Goal: Information Seeking & Learning: Check status

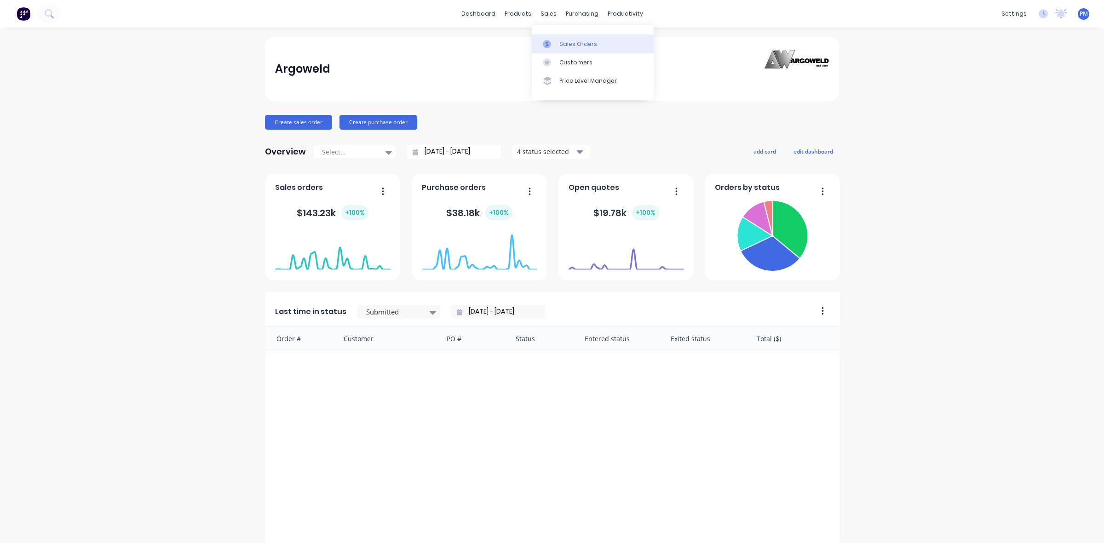
click at [564, 41] on div "Sales Orders" at bounding box center [578, 44] width 38 height 8
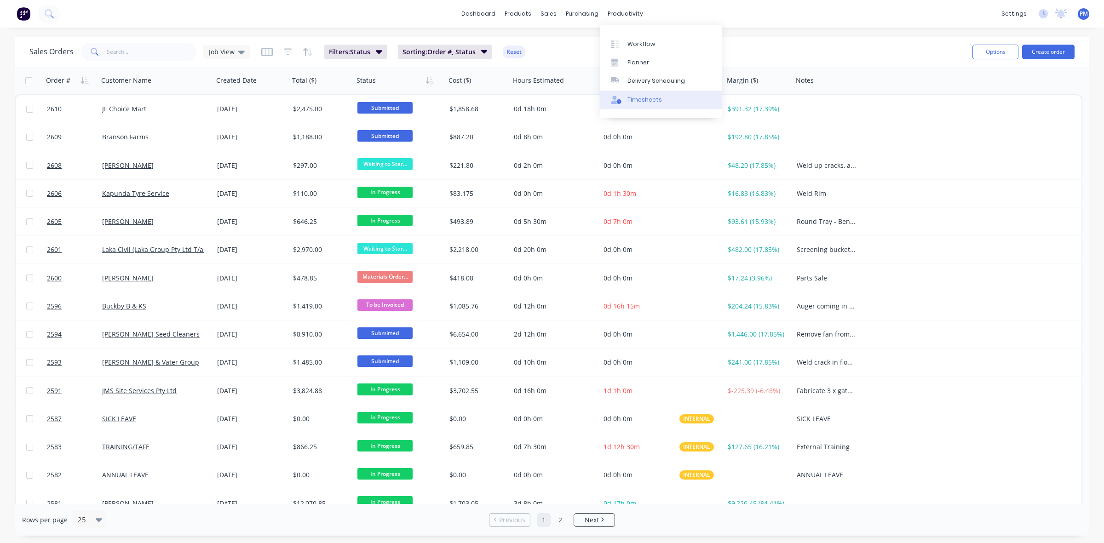
click at [639, 97] on div "Timesheets" at bounding box center [645, 100] width 35 height 8
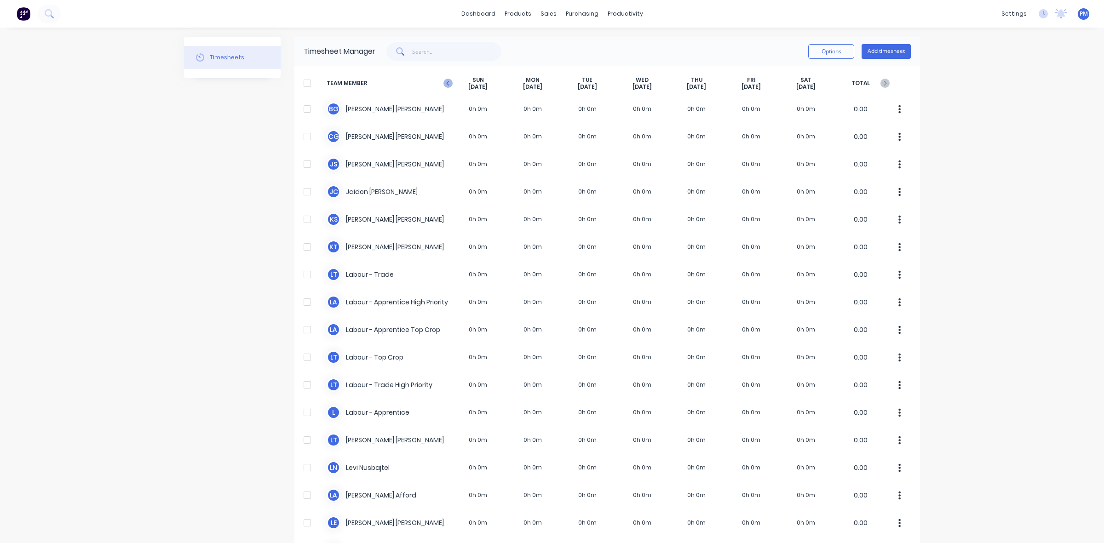
click at [446, 82] on icon at bounding box center [447, 83] width 3 height 5
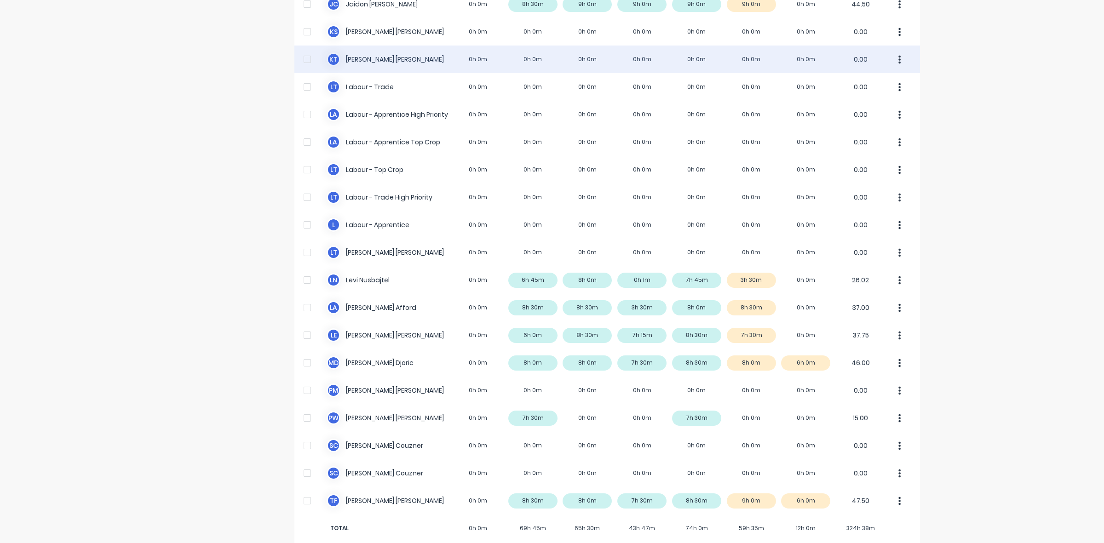
scroll to position [202, 0]
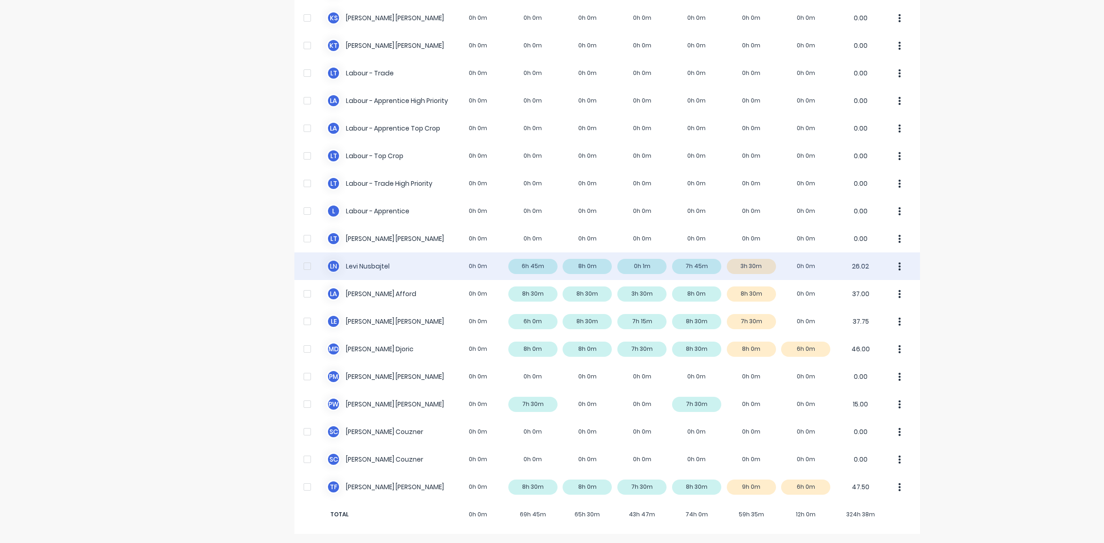
click at [704, 265] on div "[PERSON_NAME] Nusbajtel 0h 0m 6h 45m 8h 0m 0h 1m 7h 45m 3h 30m 0h 0m 26.02" at bounding box center [607, 267] width 626 height 28
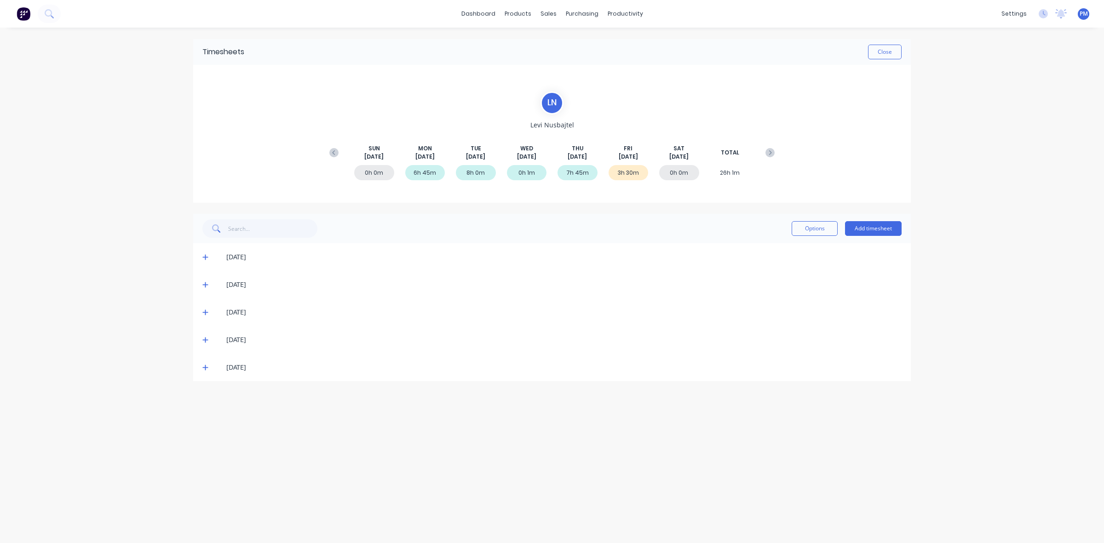
click at [206, 341] on icon at bounding box center [205, 340] width 6 height 6
click at [207, 367] on icon at bounding box center [205, 368] width 6 height 6
click at [205, 367] on icon at bounding box center [205, 367] width 6 height 6
click at [205, 364] on icon at bounding box center [205, 367] width 6 height 6
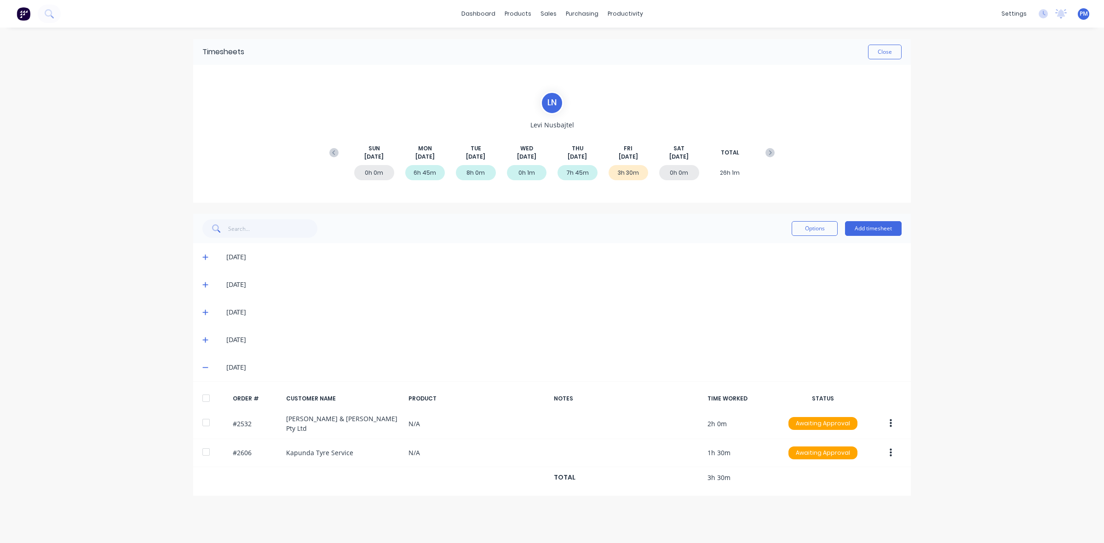
click at [205, 364] on icon at bounding box center [205, 367] width 6 height 6
click at [204, 311] on icon at bounding box center [205, 312] width 6 height 6
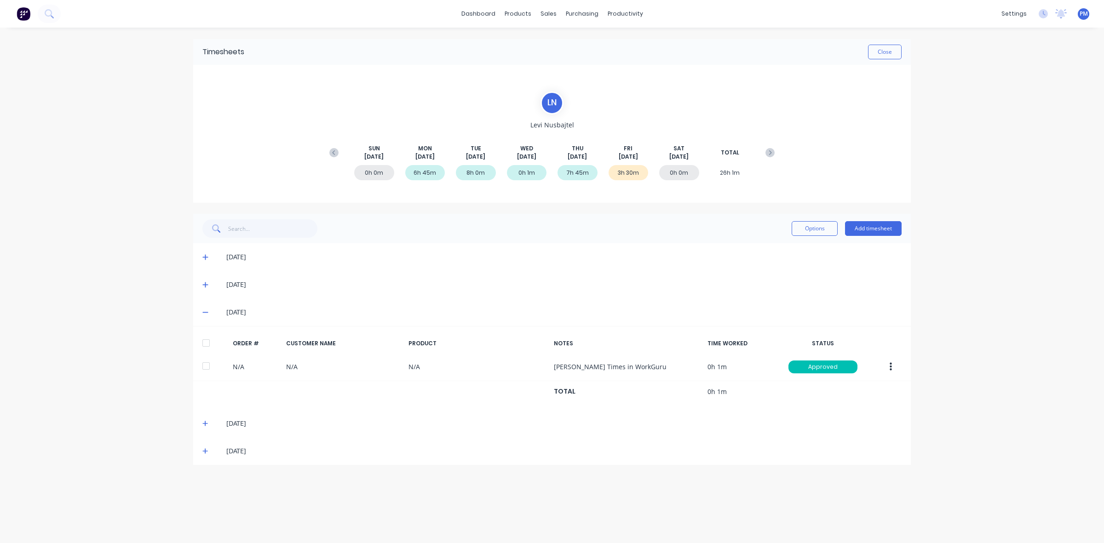
click at [204, 311] on icon at bounding box center [205, 312] width 6 height 6
click at [204, 282] on icon at bounding box center [205, 285] width 6 height 6
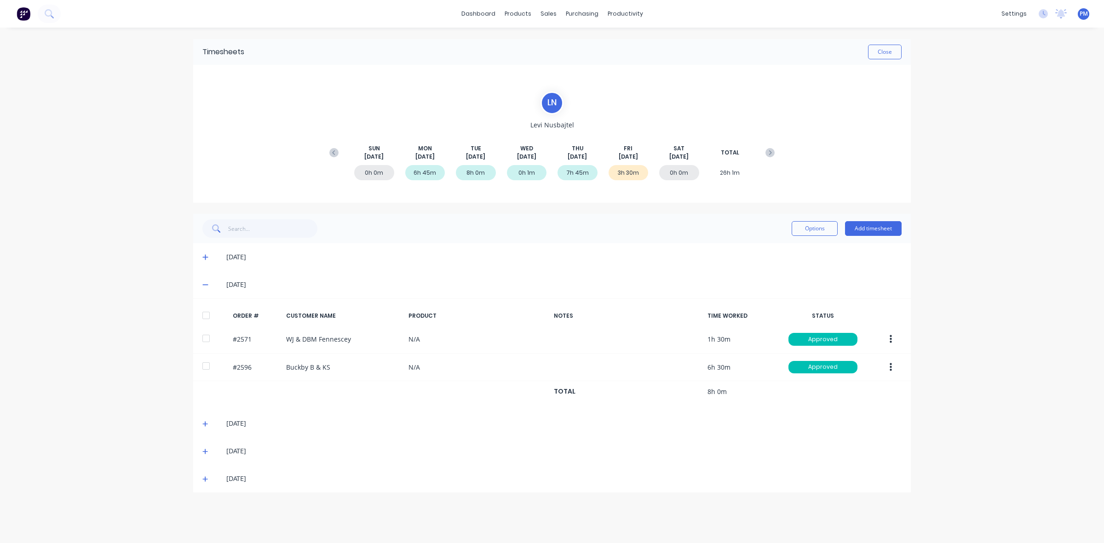
click at [204, 282] on icon at bounding box center [205, 285] width 6 height 6
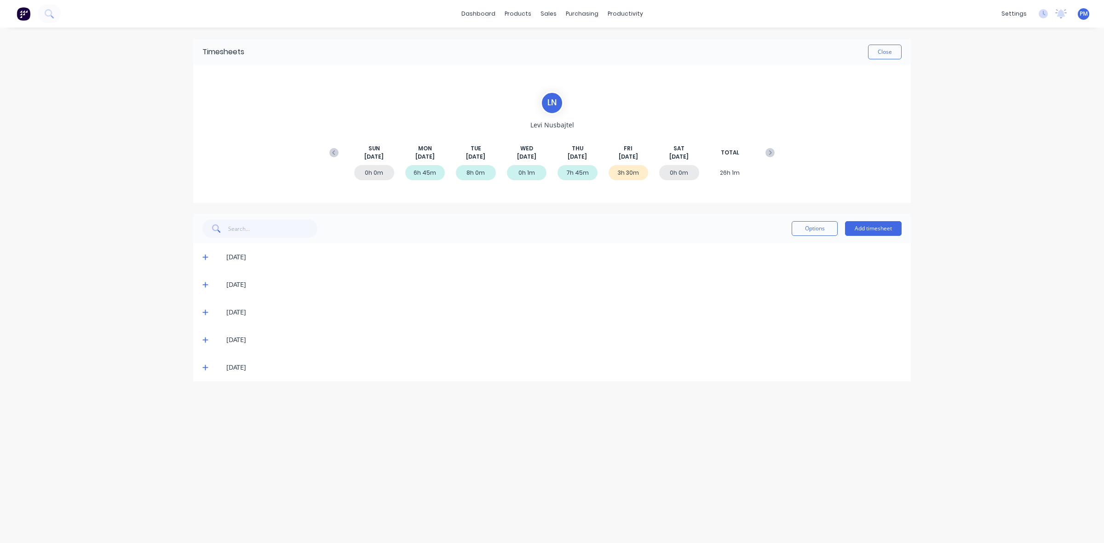
click at [202, 258] on icon at bounding box center [205, 257] width 6 height 6
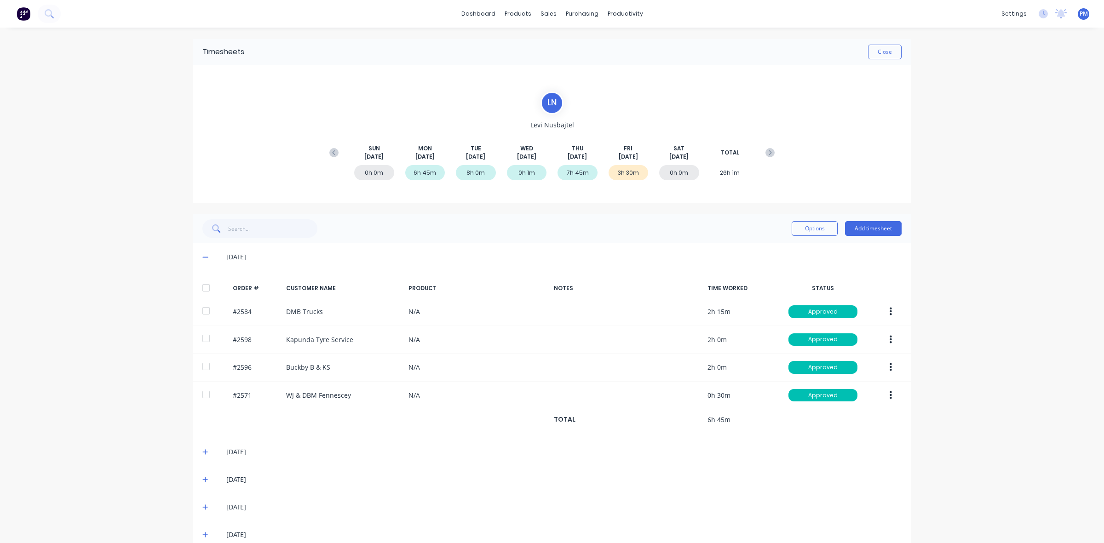
click at [202, 258] on icon at bounding box center [205, 257] width 6 height 6
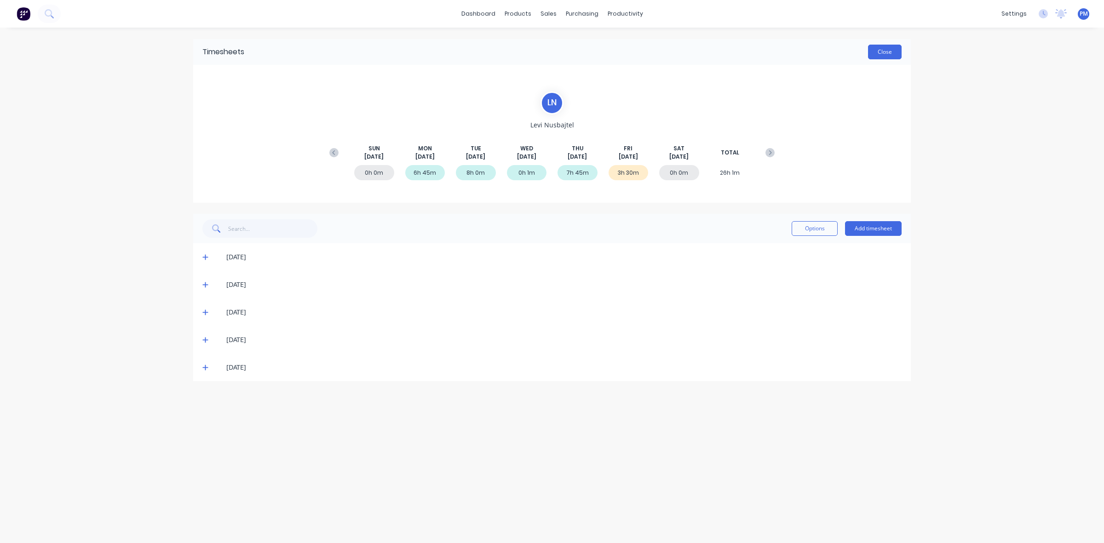
click at [887, 54] on button "Close" at bounding box center [885, 52] width 34 height 15
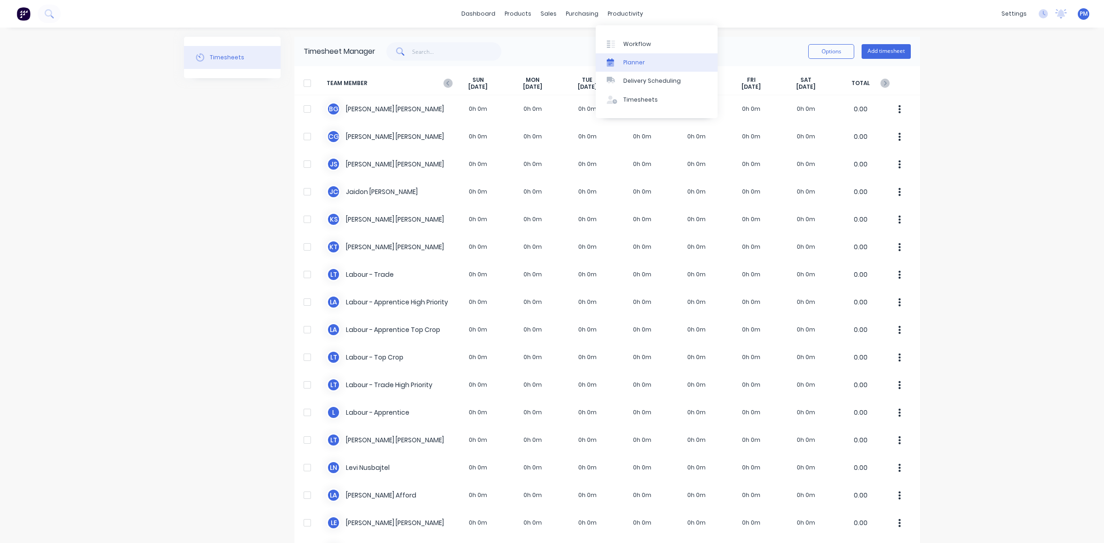
click at [623, 58] on div "Planner" at bounding box center [634, 62] width 22 height 8
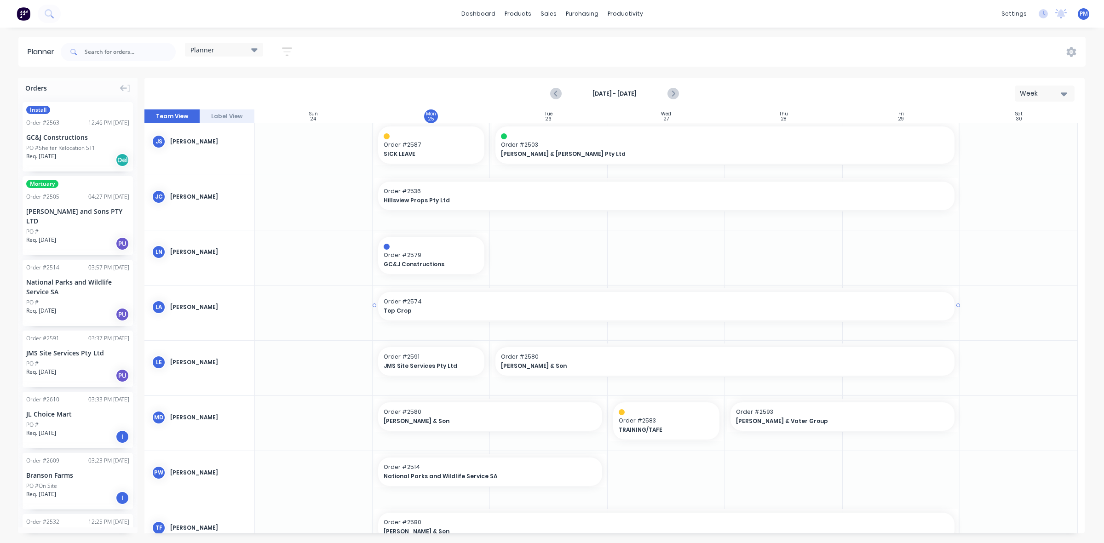
scroll to position [115, 0]
click at [441, 259] on span "GC&J Constructions" at bounding box center [427, 263] width 86 height 8
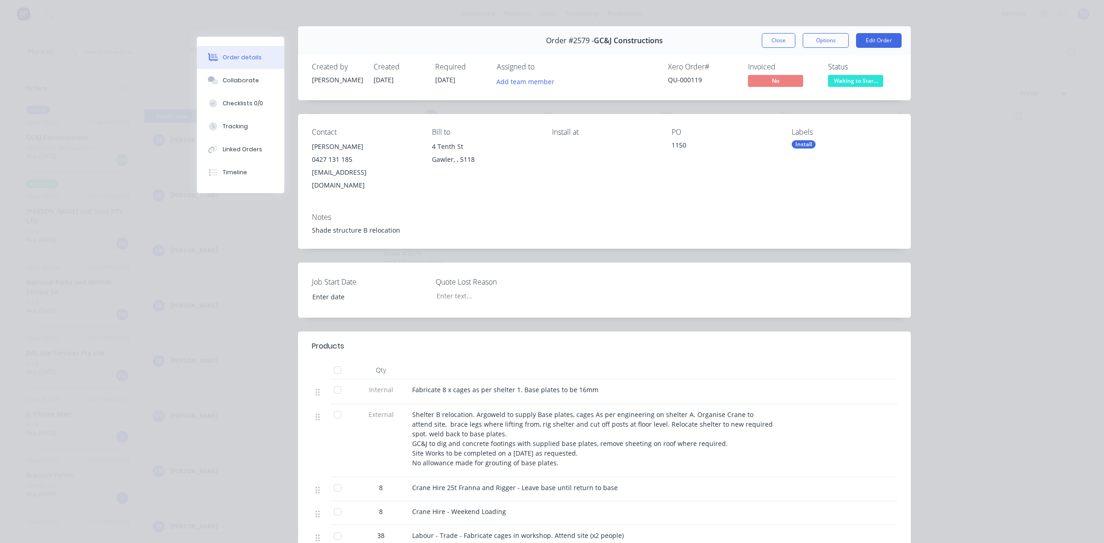
scroll to position [0, 0]
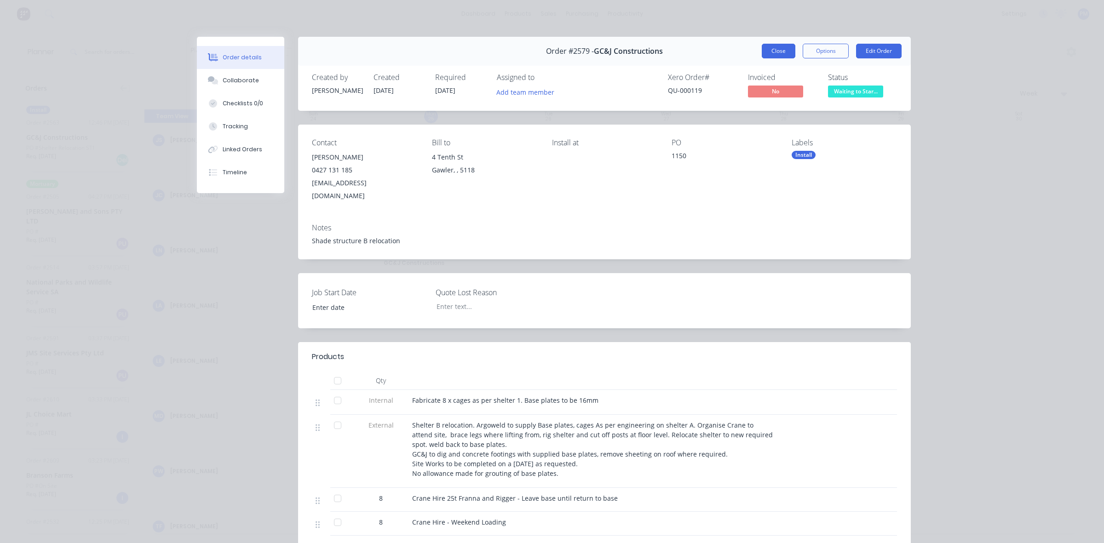
click at [775, 51] on button "Close" at bounding box center [779, 51] width 34 height 15
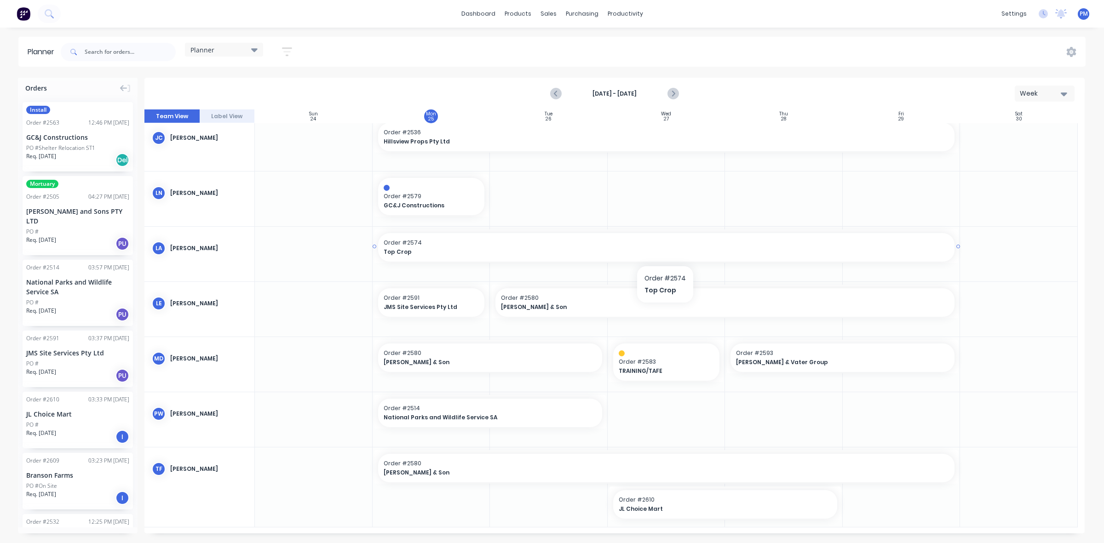
scroll to position [115, 0]
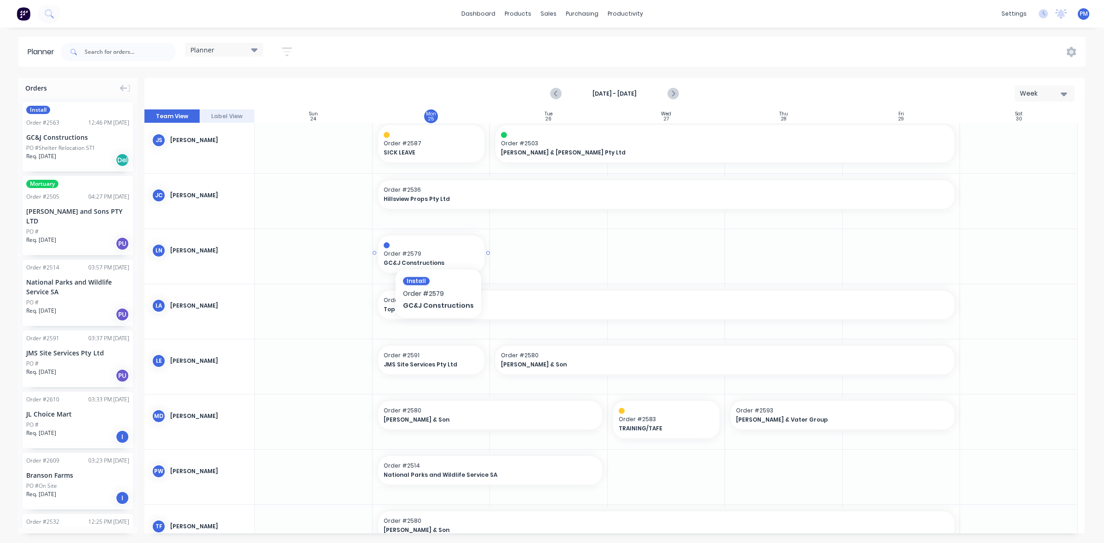
click at [436, 249] on div "Order # 2579 GC&J Constructions" at bounding box center [431, 254] width 107 height 37
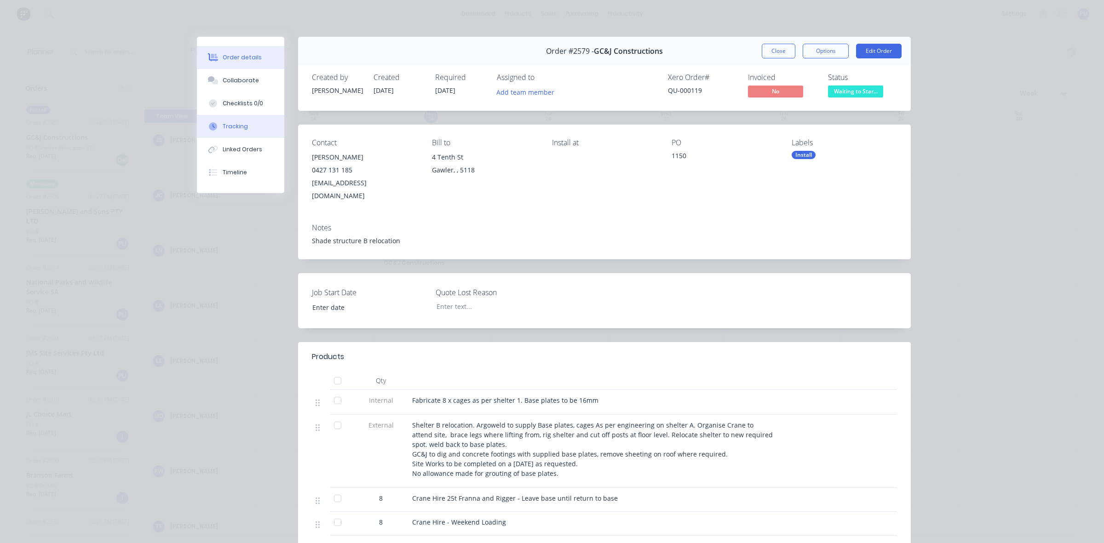
click at [228, 125] on div "Tracking" at bounding box center [235, 126] width 25 height 8
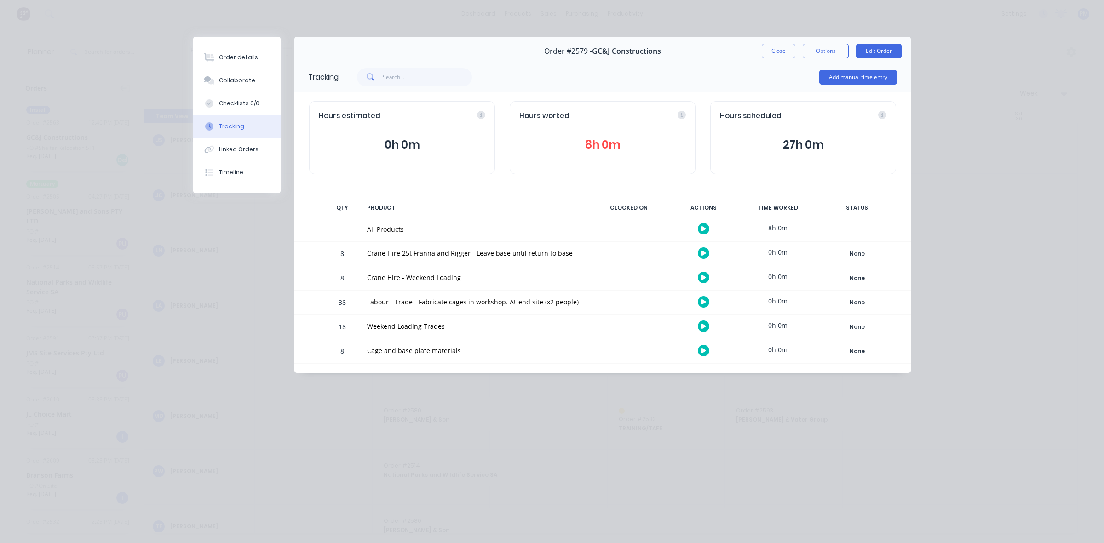
click at [602, 144] on button "8h 0m" at bounding box center [602, 144] width 167 height 17
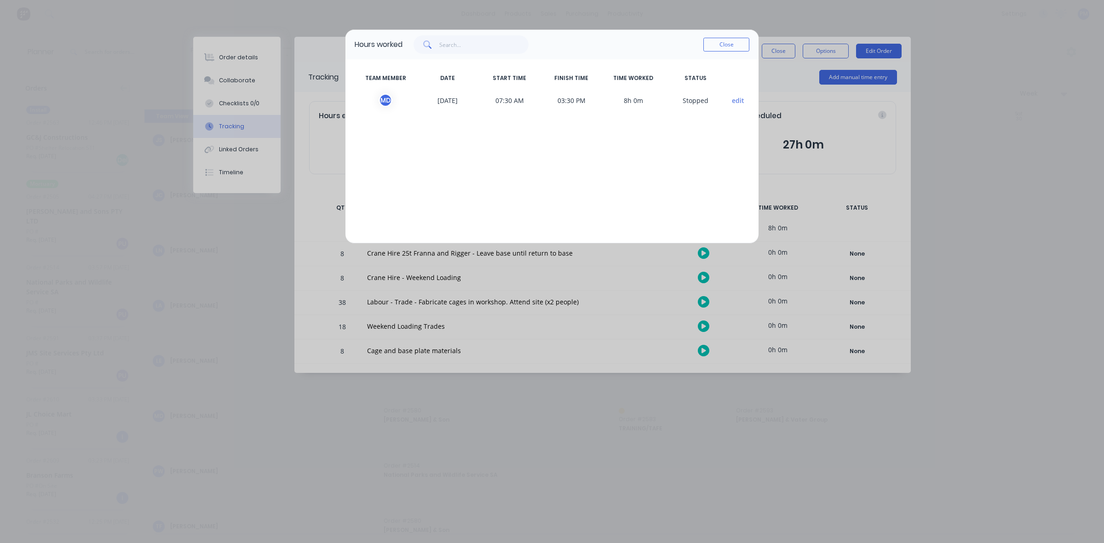
click at [726, 44] on button "Close" at bounding box center [726, 45] width 46 height 14
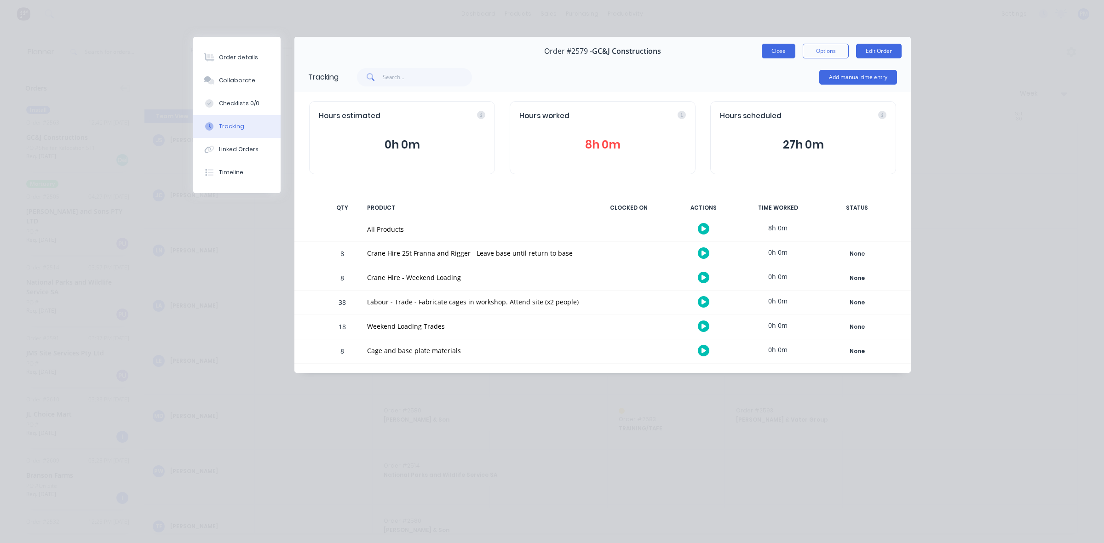
click at [780, 47] on button "Close" at bounding box center [779, 51] width 34 height 15
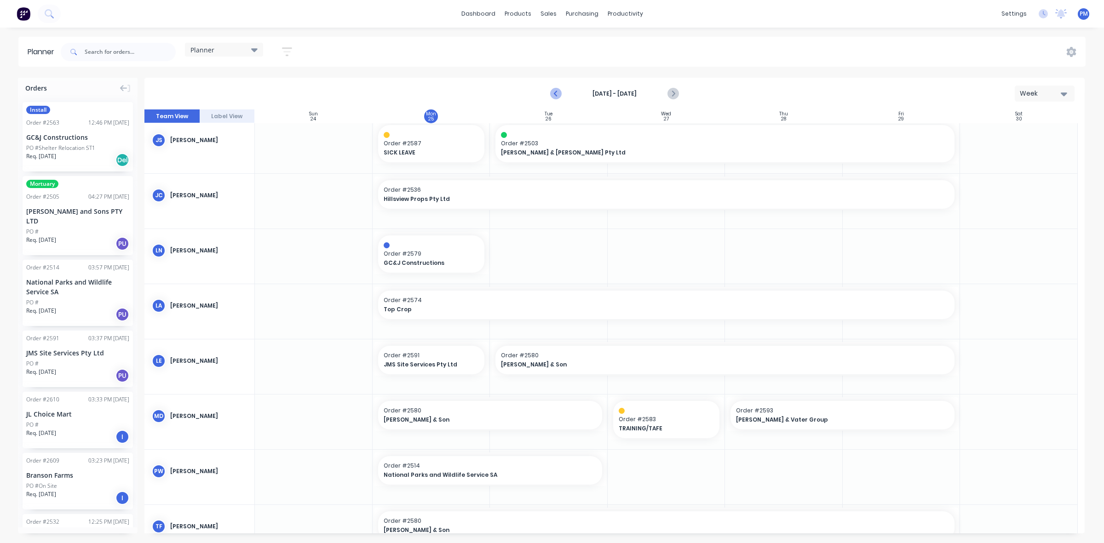
click at [556, 93] on icon "Previous page" at bounding box center [556, 93] width 11 height 11
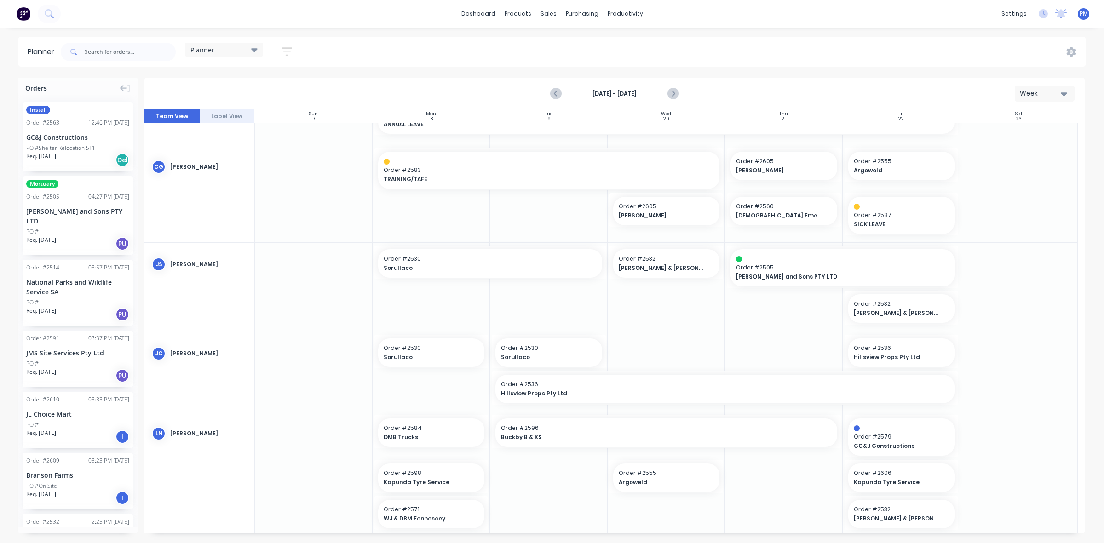
scroll to position [0, 0]
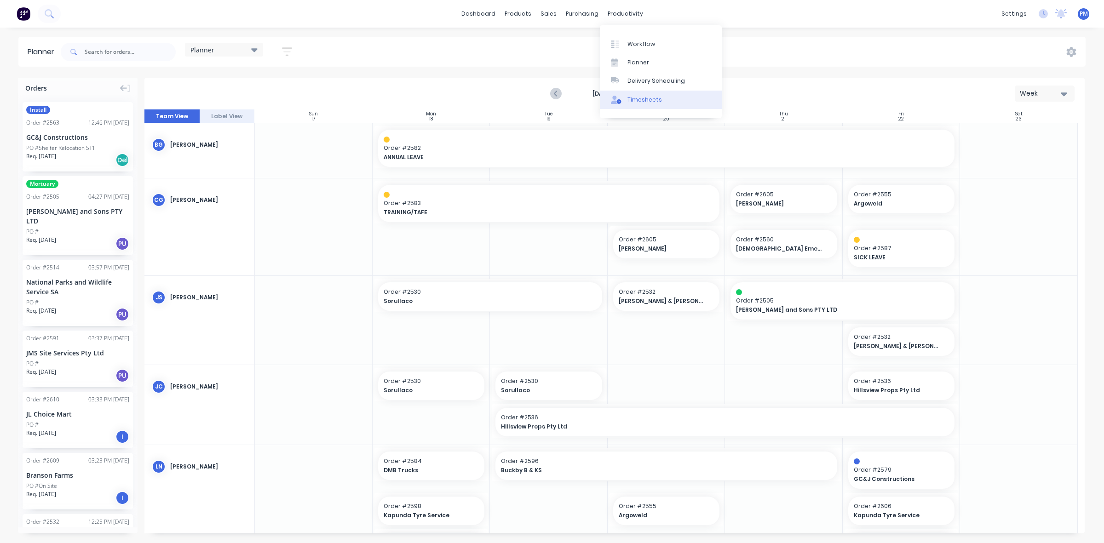
click at [642, 97] on div "Timesheets" at bounding box center [645, 100] width 35 height 8
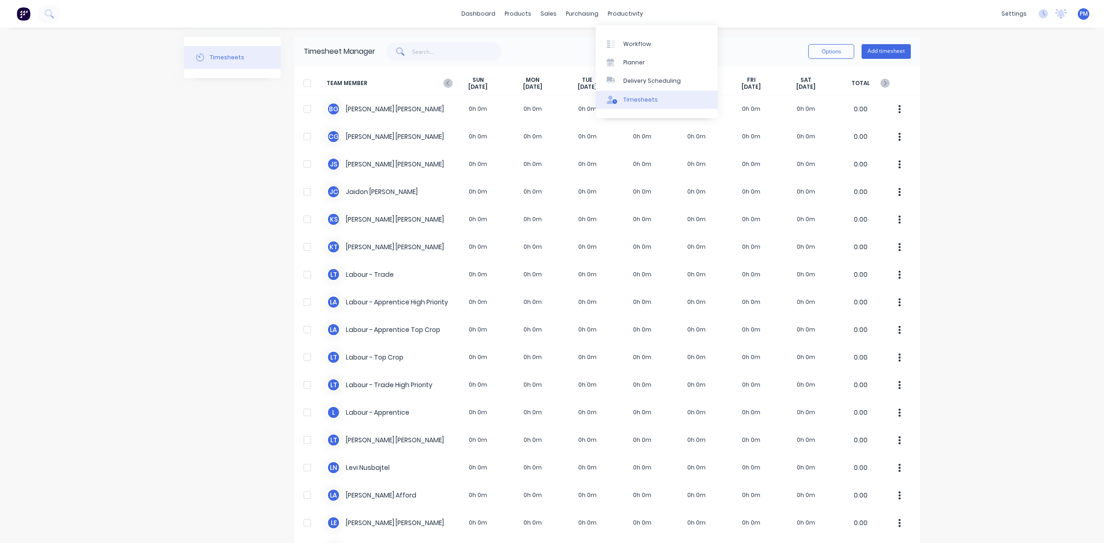
click at [633, 98] on div "Timesheets" at bounding box center [640, 100] width 35 height 8
click at [443, 84] on icon at bounding box center [447, 83] width 9 height 9
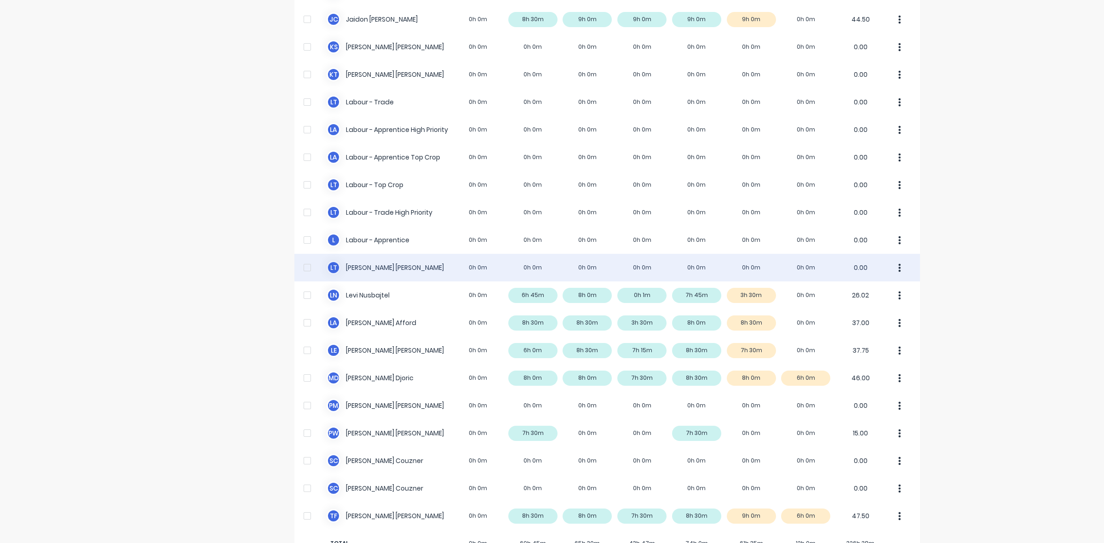
scroll to position [202, 0]
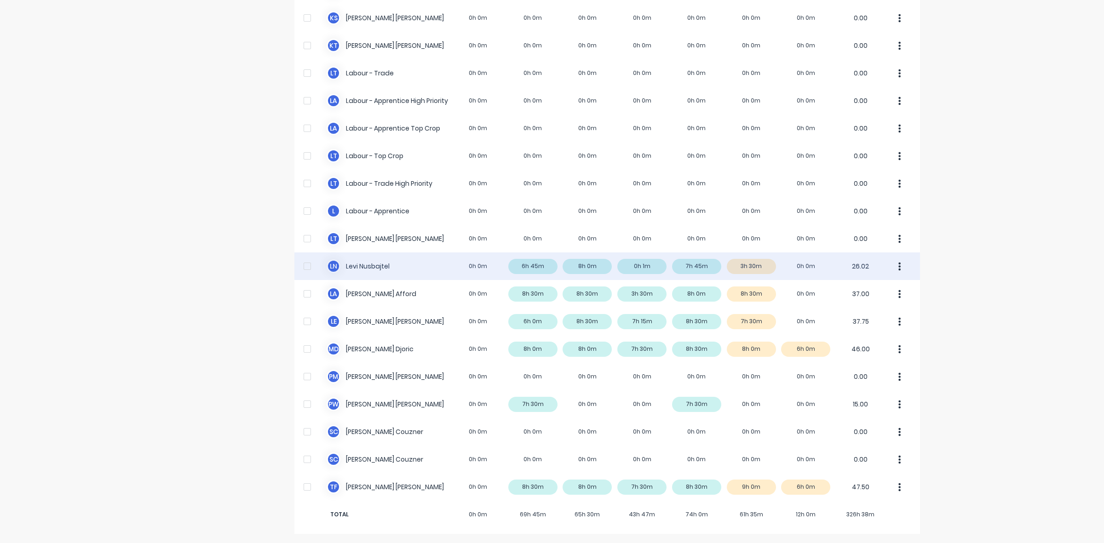
click at [597, 267] on div "[PERSON_NAME] Nusbajtel 0h 0m 6h 45m 8h 0m 0h 1m 7h 45m 3h 30m 0h 0m 26.02" at bounding box center [607, 267] width 626 height 28
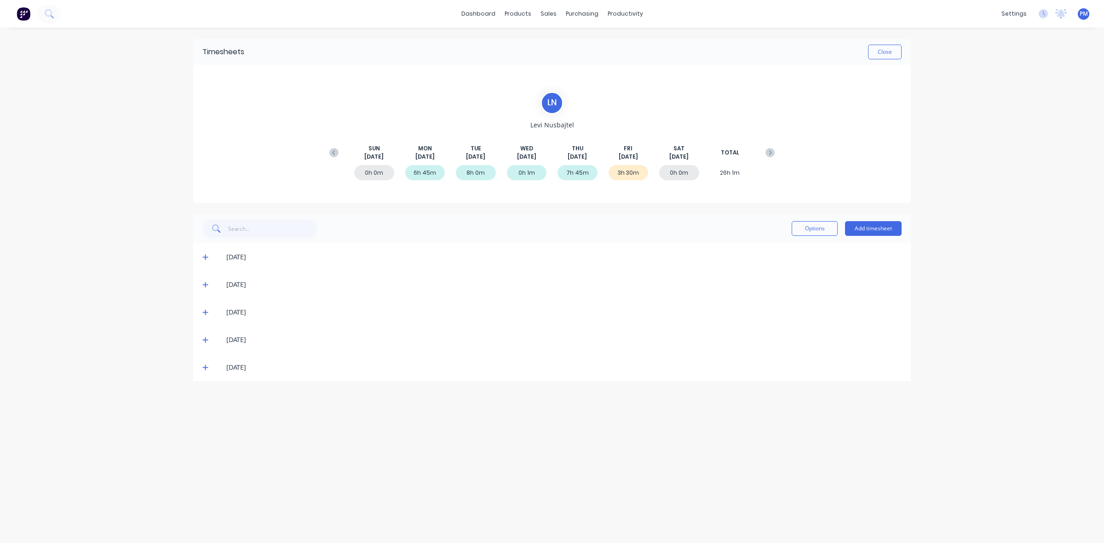
click at [205, 255] on icon at bounding box center [205, 257] width 6 height 6
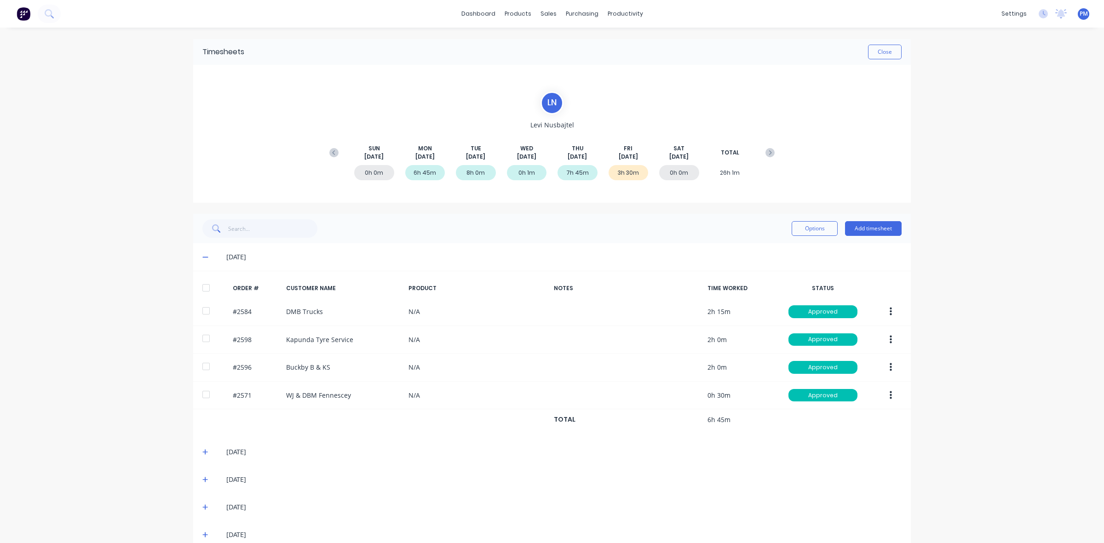
click at [203, 257] on icon at bounding box center [205, 257] width 6 height 1
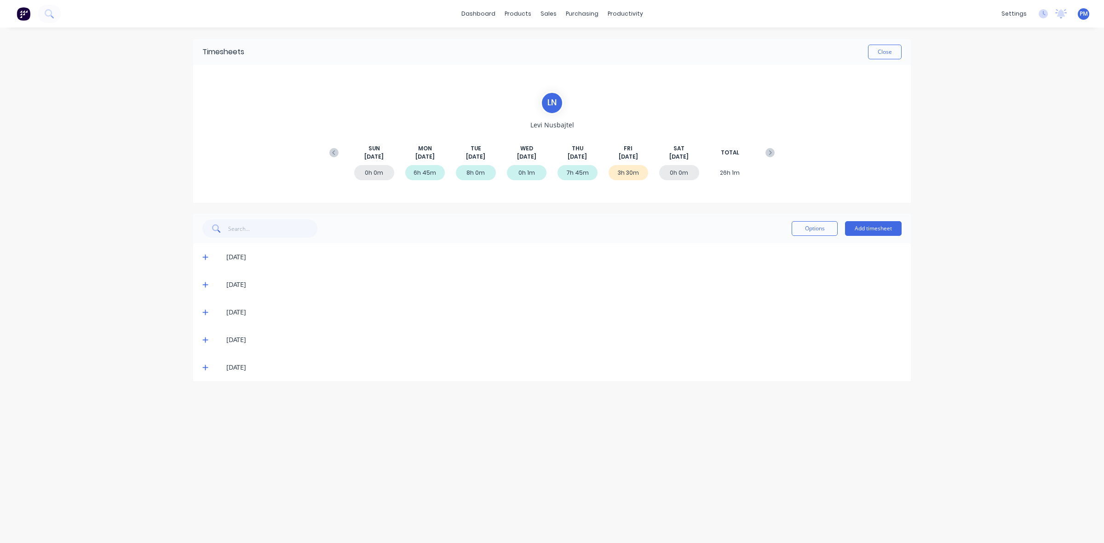
click at [206, 312] on icon at bounding box center [205, 313] width 6 height 6
click at [206, 312] on icon at bounding box center [205, 312] width 6 height 1
click at [202, 283] on icon at bounding box center [205, 285] width 6 height 6
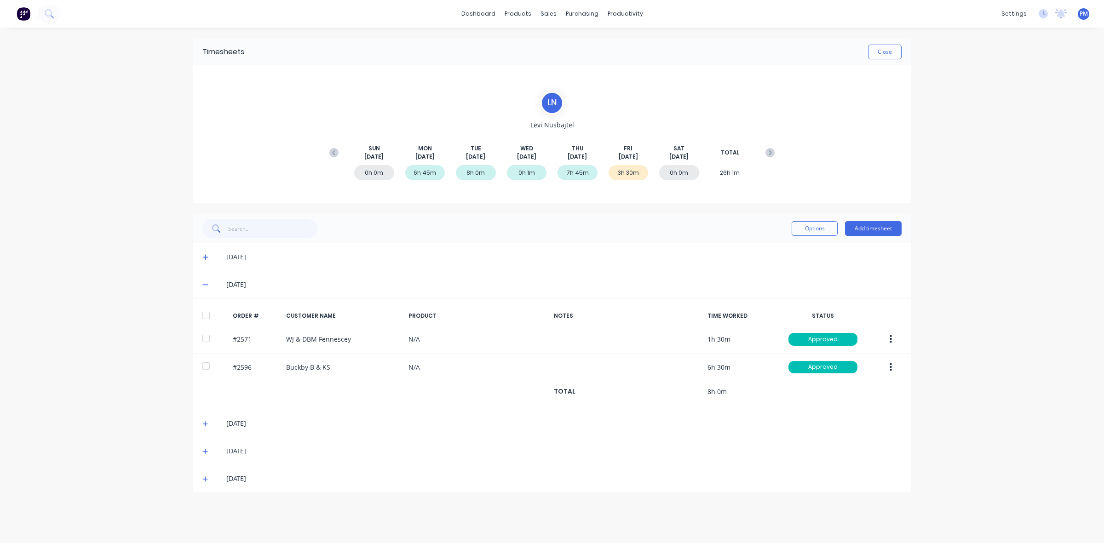
click at [202, 283] on icon at bounding box center [205, 285] width 6 height 6
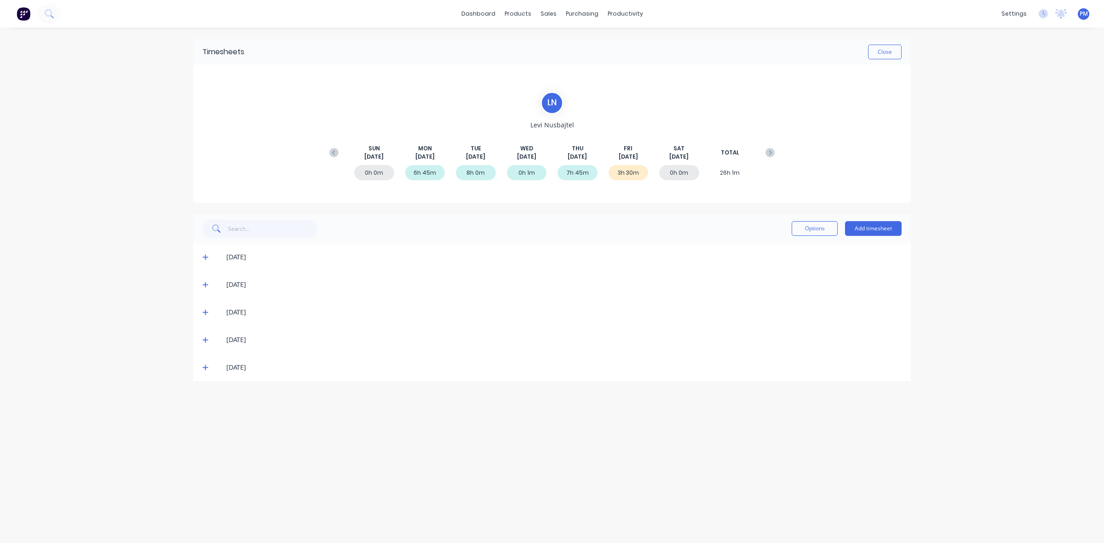
click at [206, 339] on icon at bounding box center [205, 340] width 6 height 6
click at [207, 340] on icon at bounding box center [205, 340] width 6 height 6
click at [204, 368] on icon at bounding box center [205, 367] width 6 height 6
click at [201, 367] on div "[DATE]" at bounding box center [552, 368] width 718 height 28
click at [205, 365] on icon at bounding box center [205, 367] width 6 height 6
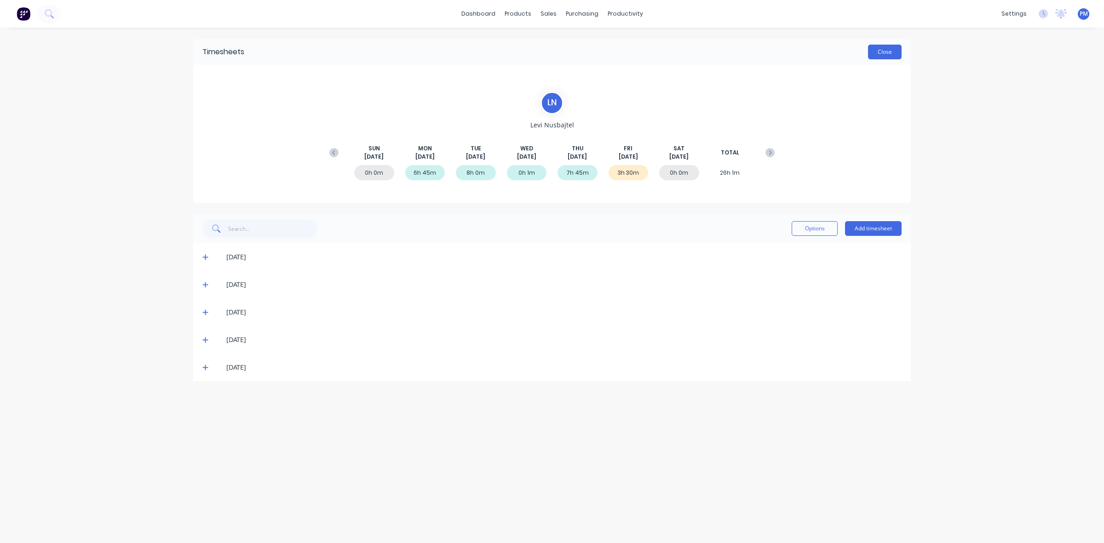
click at [884, 54] on button "Close" at bounding box center [885, 52] width 34 height 15
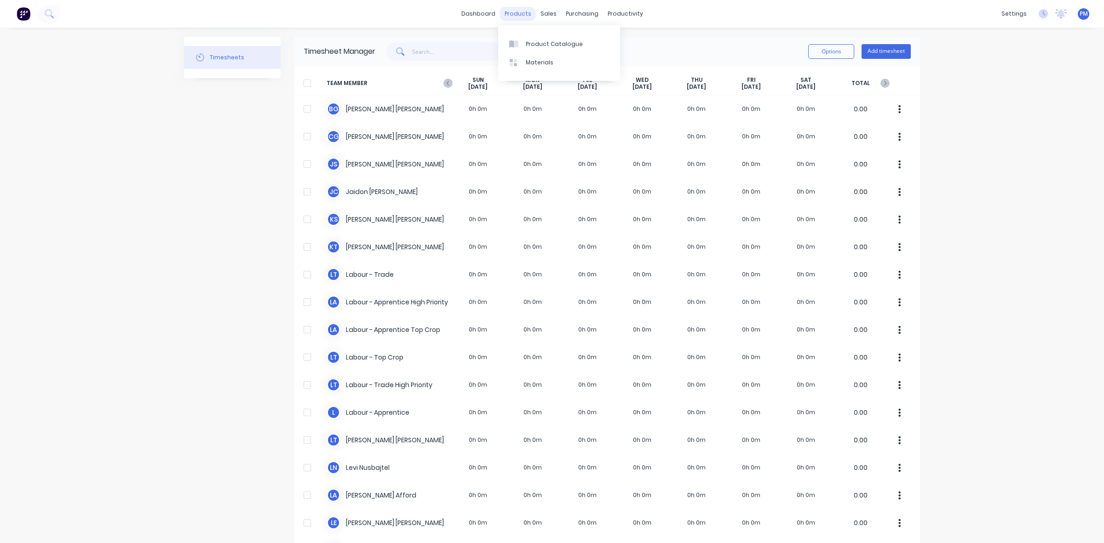
click at [520, 13] on div "products" at bounding box center [518, 14] width 36 height 14
click at [541, 8] on div "sales" at bounding box center [548, 14] width 25 height 14
click at [567, 44] on div "Sales Orders" at bounding box center [578, 44] width 38 height 8
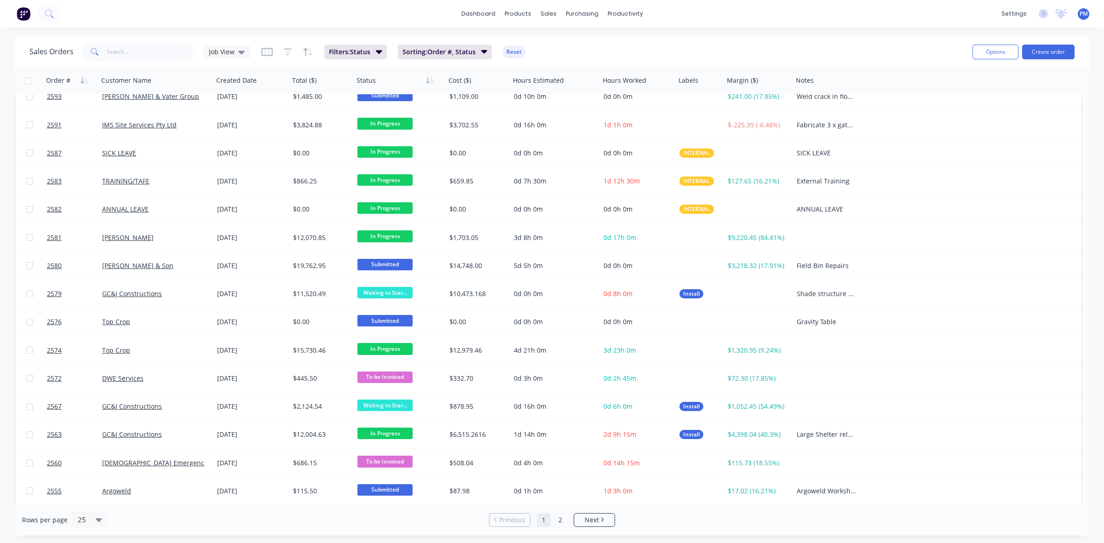
scroll to position [294, 0]
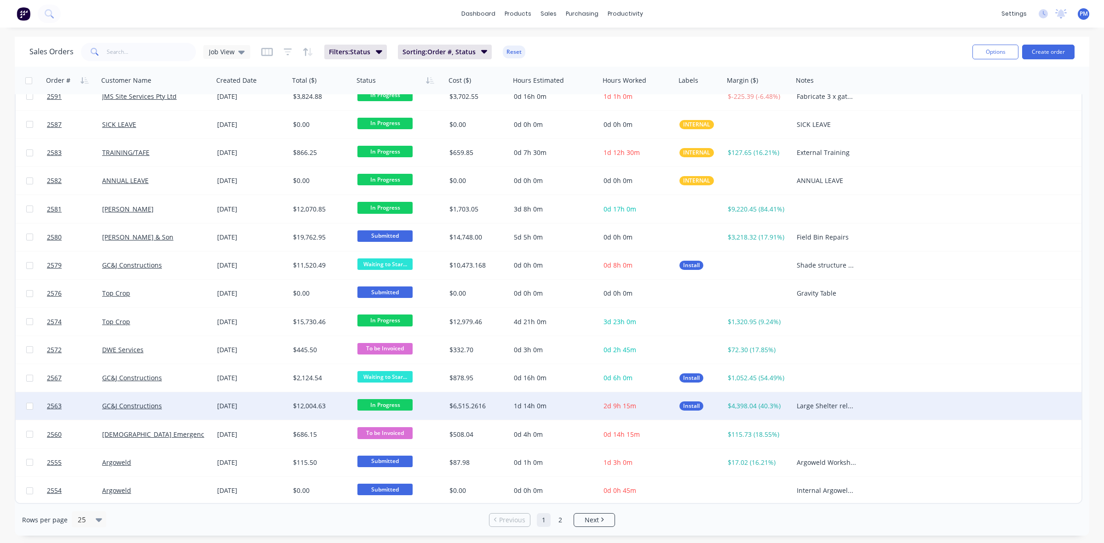
click at [190, 405] on div "GC&J Constructions" at bounding box center [153, 406] width 102 height 9
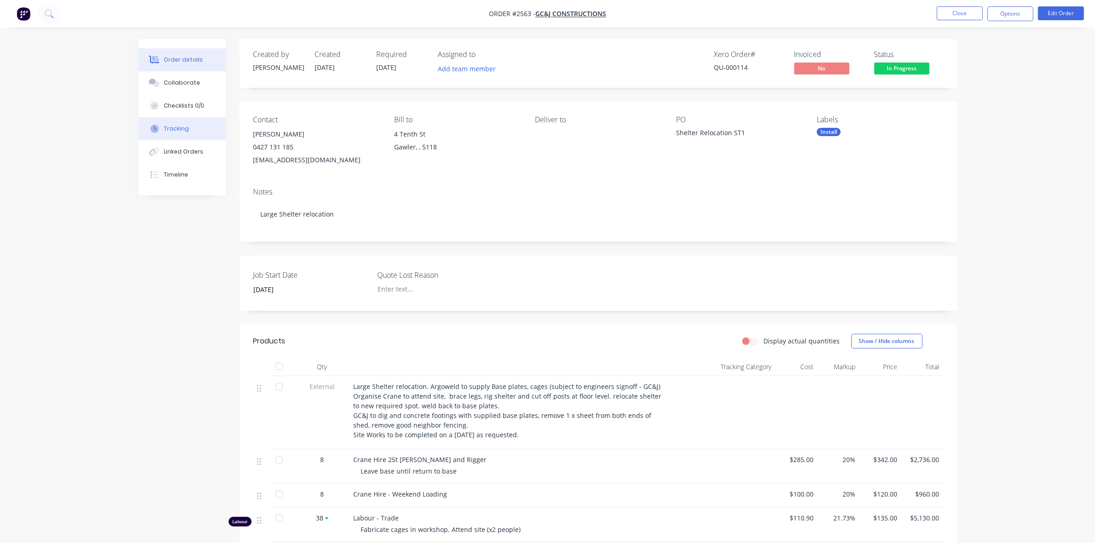
click at [181, 126] on div "Tracking" at bounding box center [176, 129] width 25 height 8
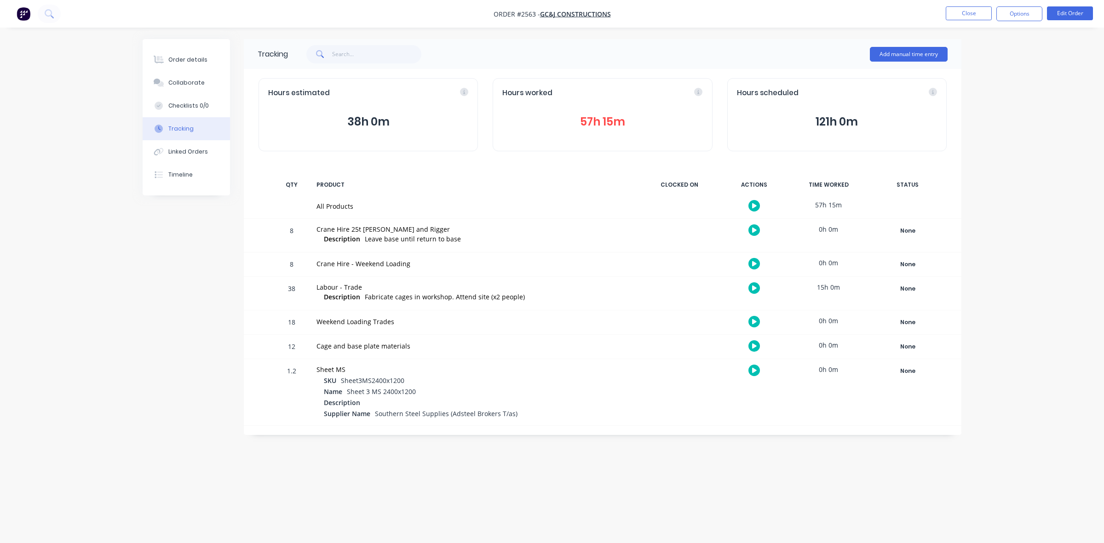
click at [597, 121] on button "57h 15m" at bounding box center [602, 121] width 200 height 17
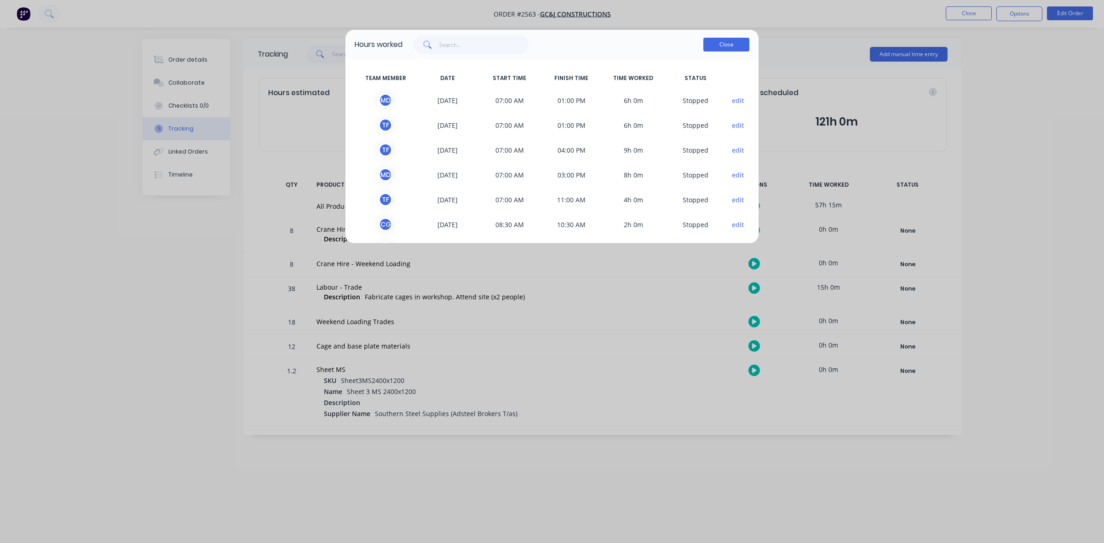
click at [727, 51] on div "Close" at bounding box center [726, 44] width 46 height 18
click at [727, 47] on button "Close" at bounding box center [726, 45] width 46 height 14
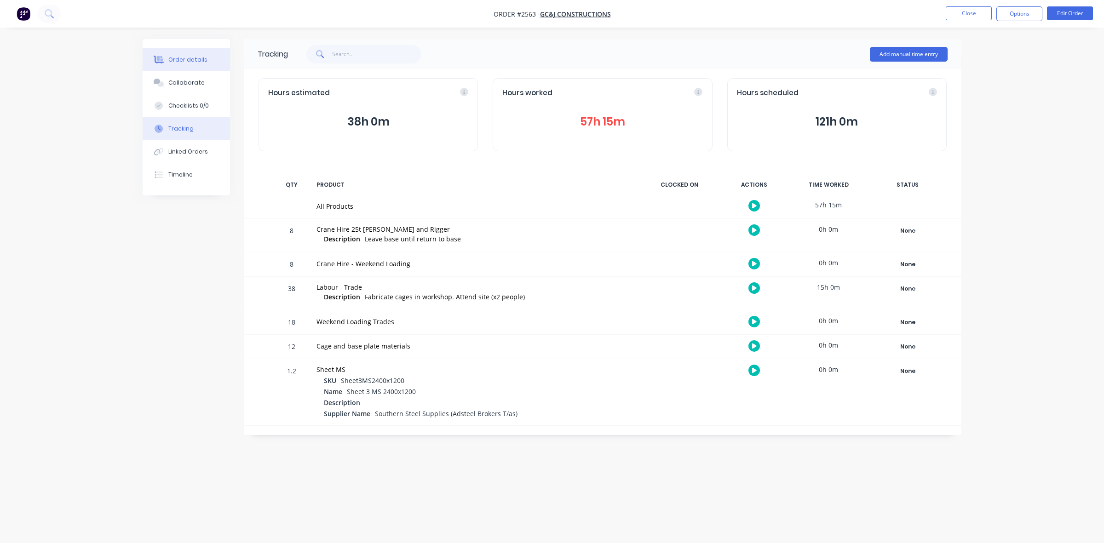
click at [179, 57] on div "Order details" at bounding box center [187, 60] width 39 height 8
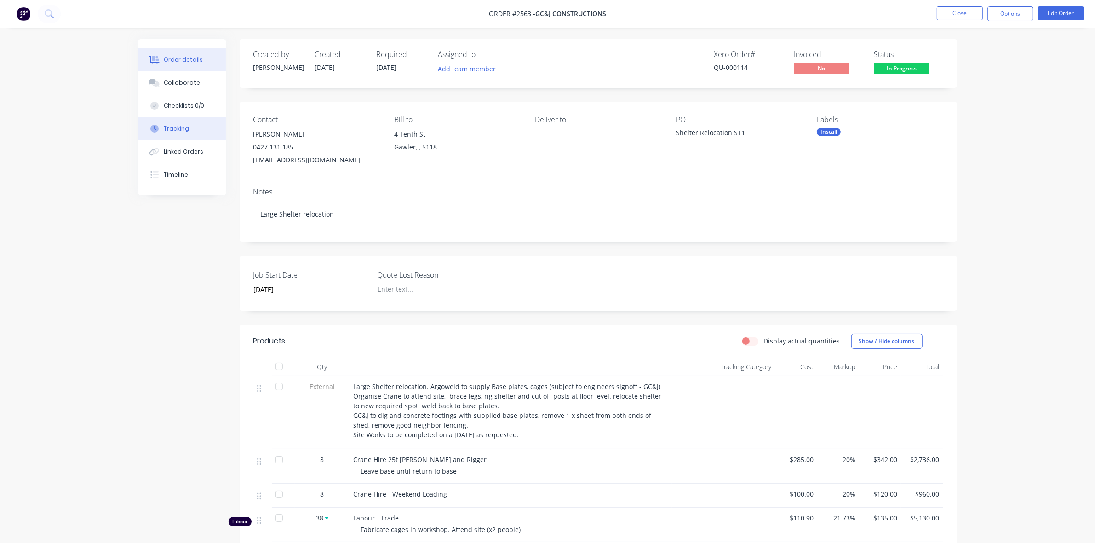
click at [175, 128] on div "Tracking" at bounding box center [176, 129] width 25 height 8
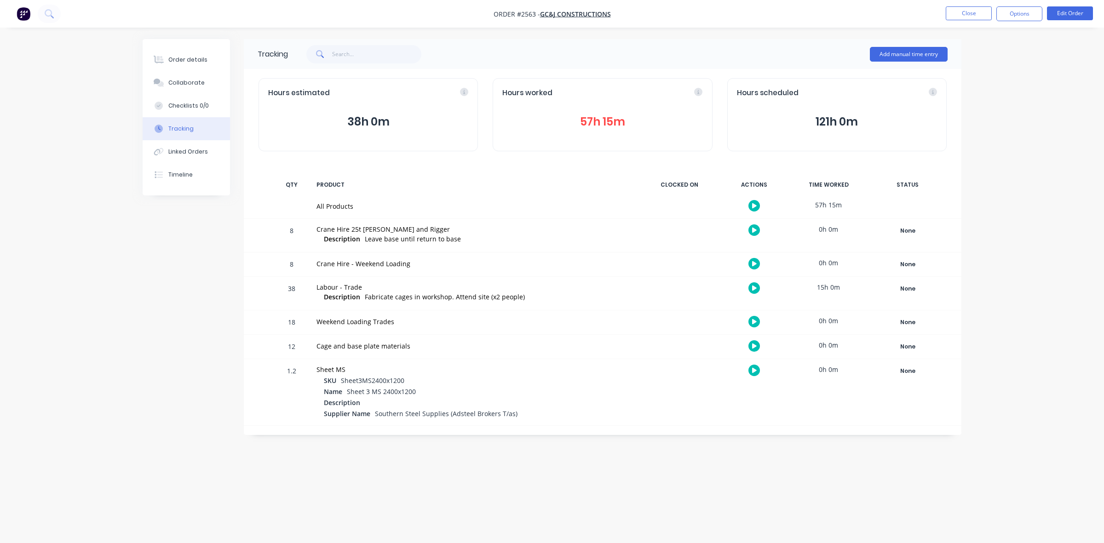
click at [591, 122] on button "57h 15m" at bounding box center [602, 121] width 200 height 17
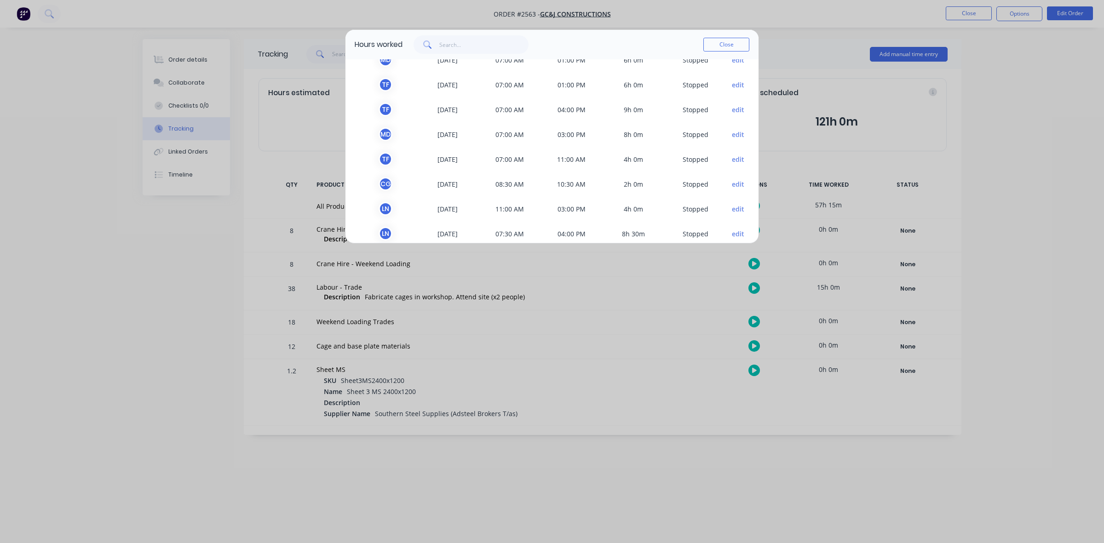
scroll to position [12, 0]
drag, startPoint x: 550, startPoint y: 36, endPoint x: 537, endPoint y: 132, distance: 97.5
click at [536, 139] on div "Hours worked Close TEAM MEMBER DATE START TIME FINISH TIME TIME WORKED STATUS M…" at bounding box center [552, 136] width 414 height 214
click at [717, 47] on button "Close" at bounding box center [726, 45] width 46 height 14
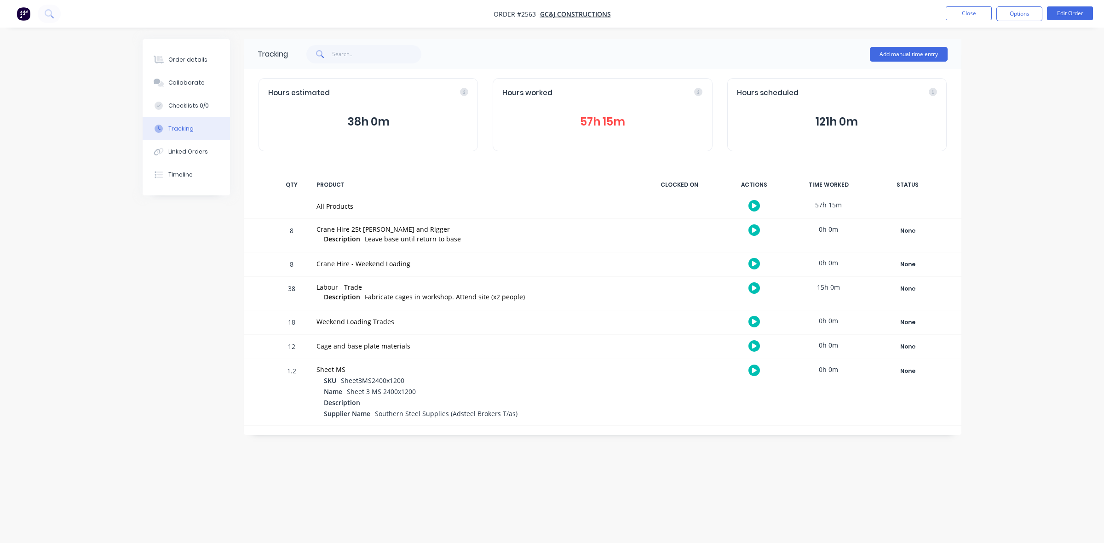
click at [365, 121] on button "38h 0m" at bounding box center [368, 121] width 200 height 17
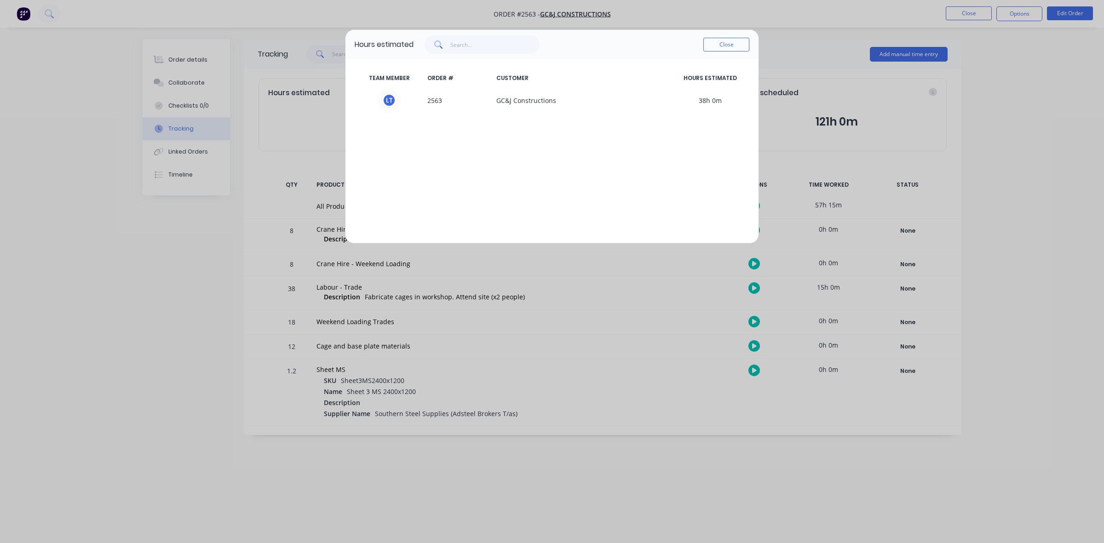
click at [725, 44] on button "Close" at bounding box center [726, 45] width 46 height 14
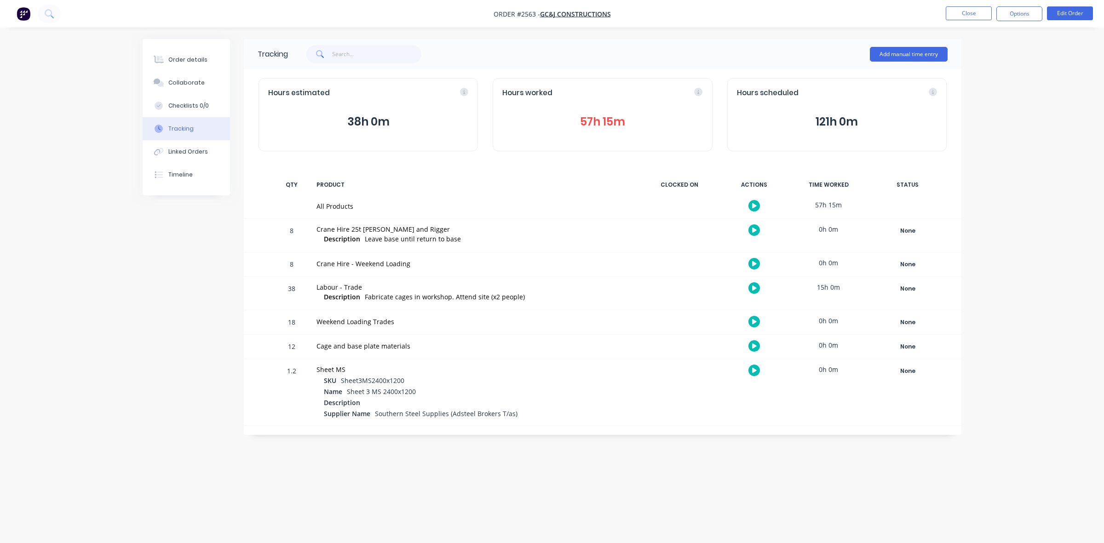
click at [589, 118] on button "57h 15m" at bounding box center [602, 121] width 200 height 17
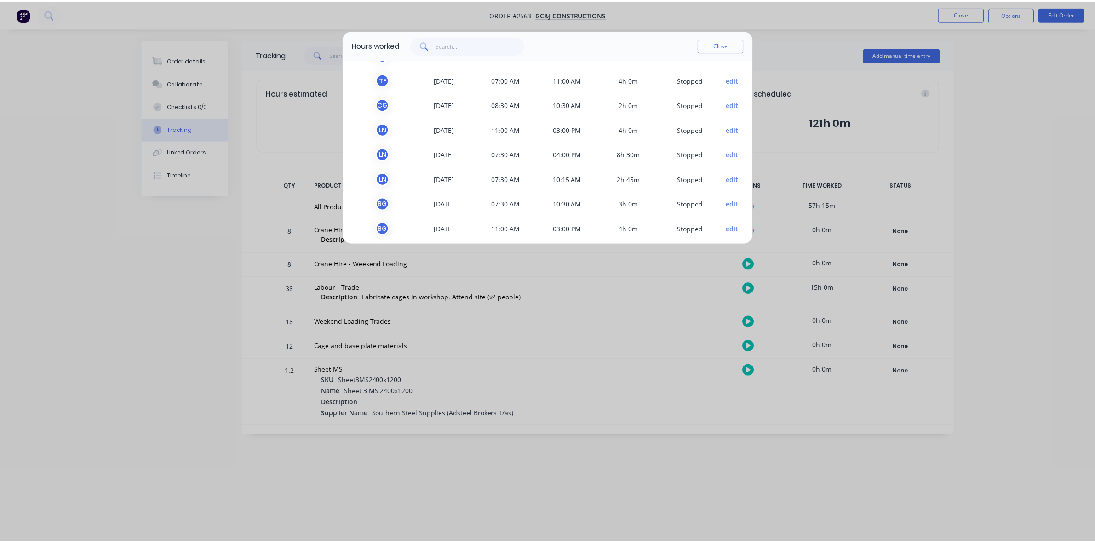
scroll to position [127, 0]
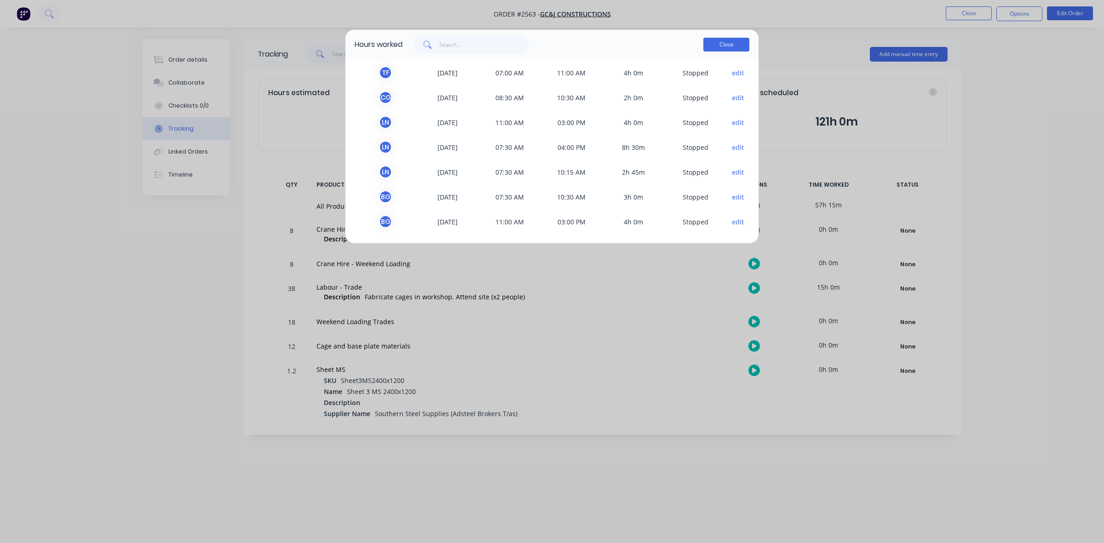
click at [719, 45] on button "Close" at bounding box center [726, 45] width 46 height 14
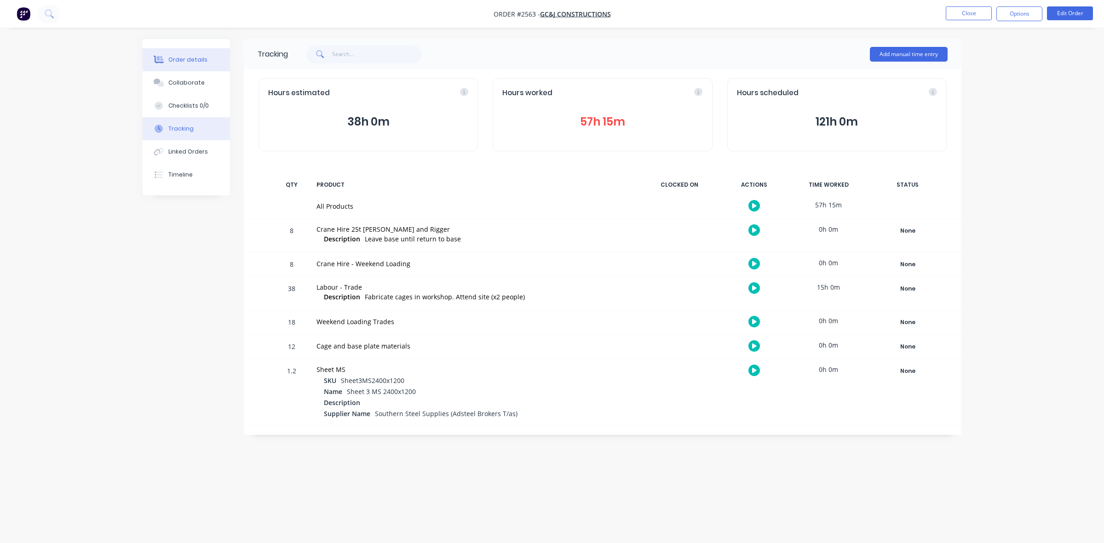
click at [178, 60] on div "Order details" at bounding box center [187, 60] width 39 height 8
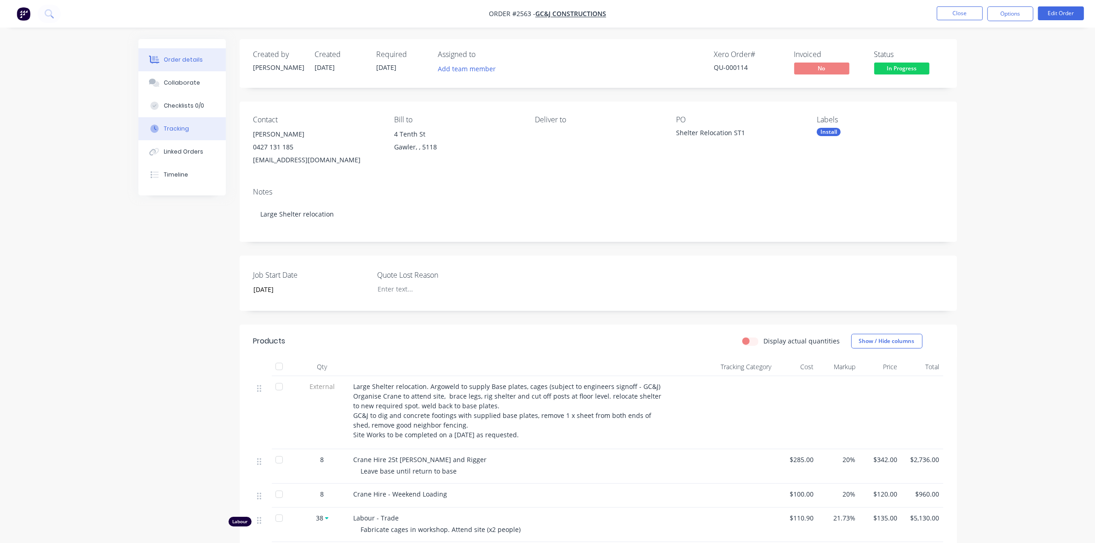
click at [182, 127] on div "Tracking" at bounding box center [176, 129] width 25 height 8
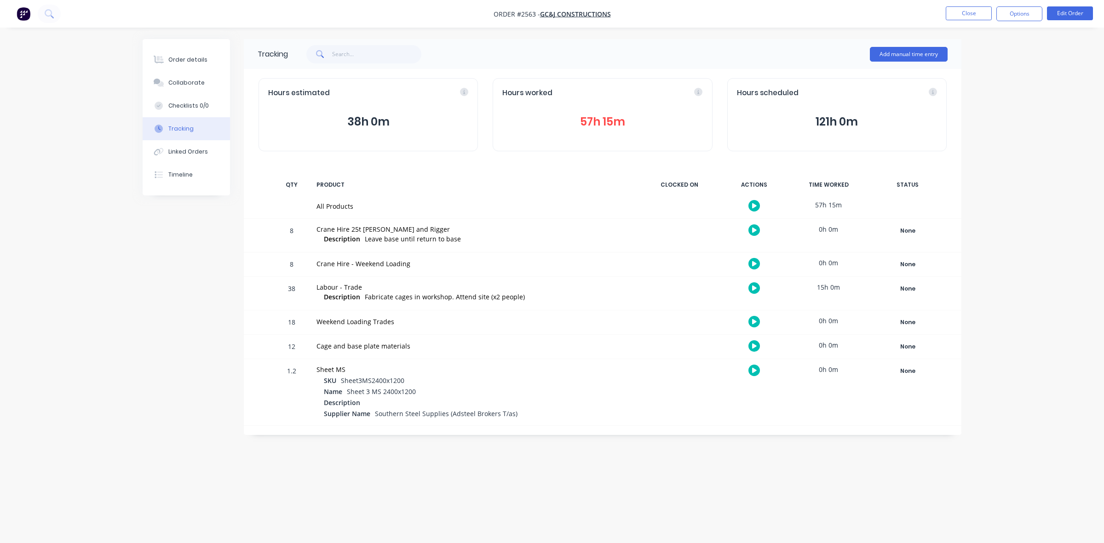
click at [176, 127] on div "Tracking" at bounding box center [180, 129] width 25 height 8
click at [176, 176] on div "Timeline" at bounding box center [180, 175] width 24 height 8
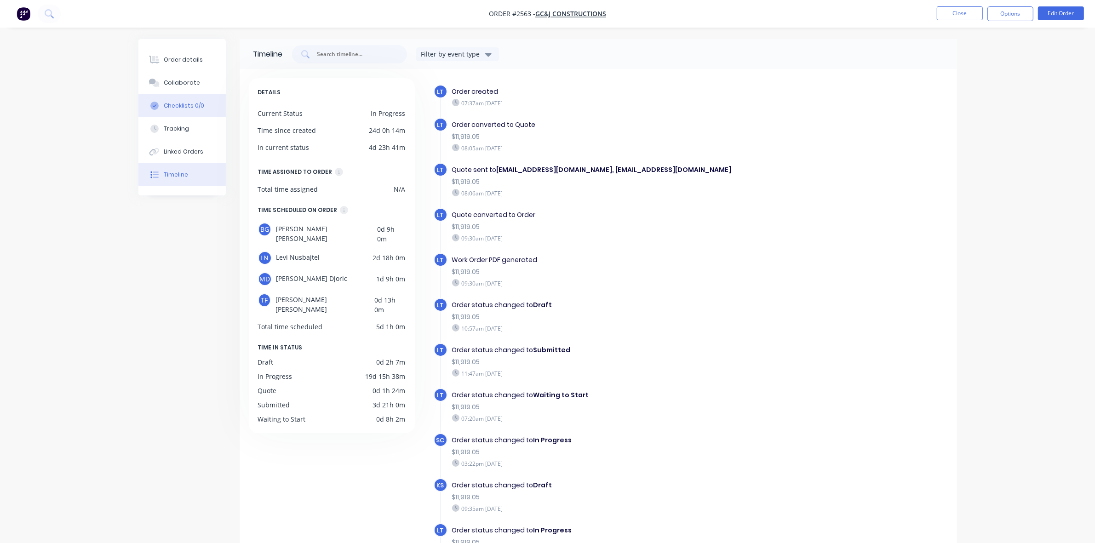
click at [173, 103] on div "Checklists 0/0" at bounding box center [184, 106] width 40 height 8
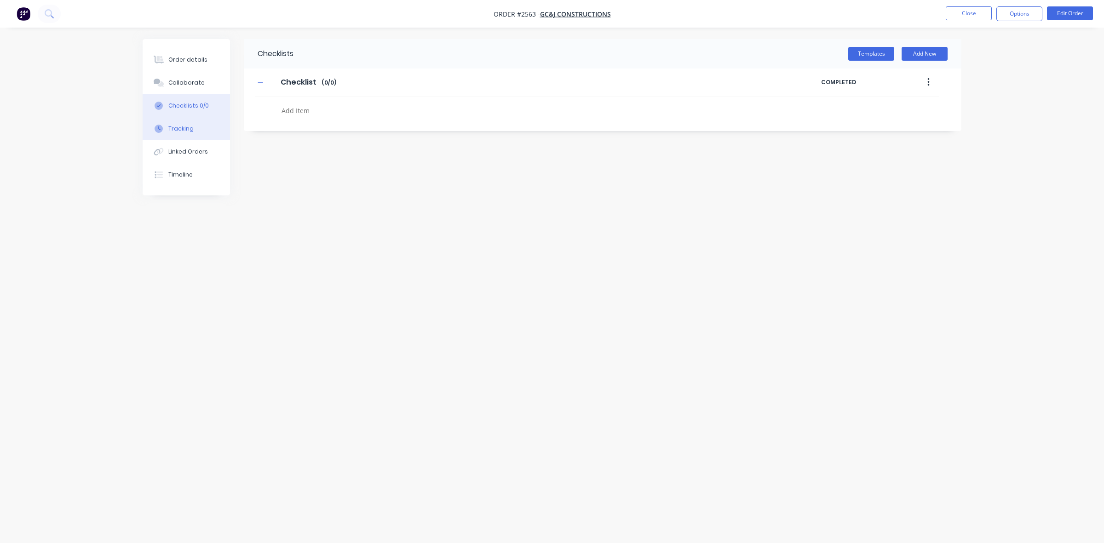
click at [177, 130] on div "Tracking" at bounding box center [180, 129] width 25 height 8
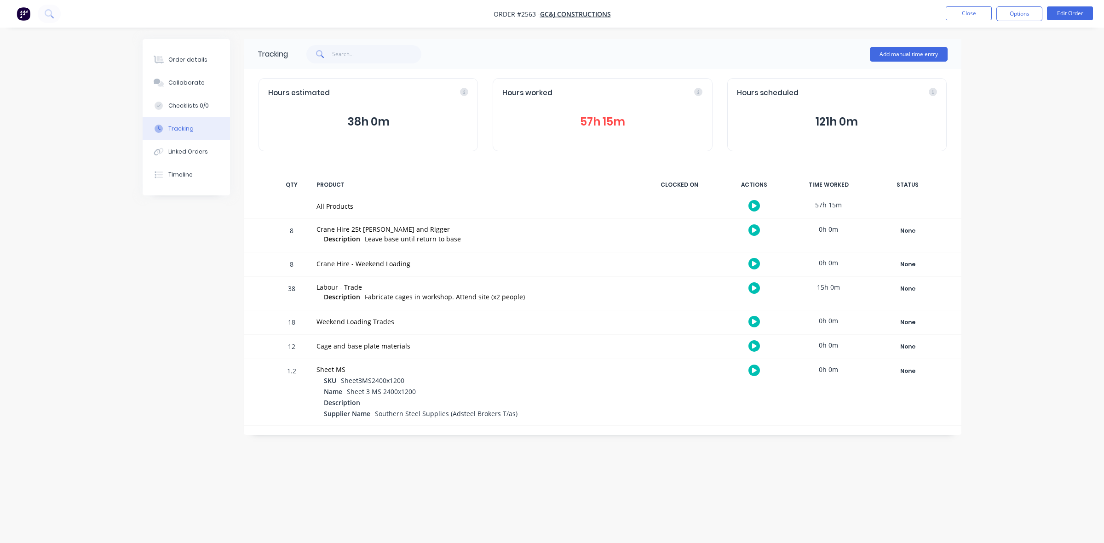
click at [600, 121] on button "57h 15m" at bounding box center [602, 121] width 200 height 17
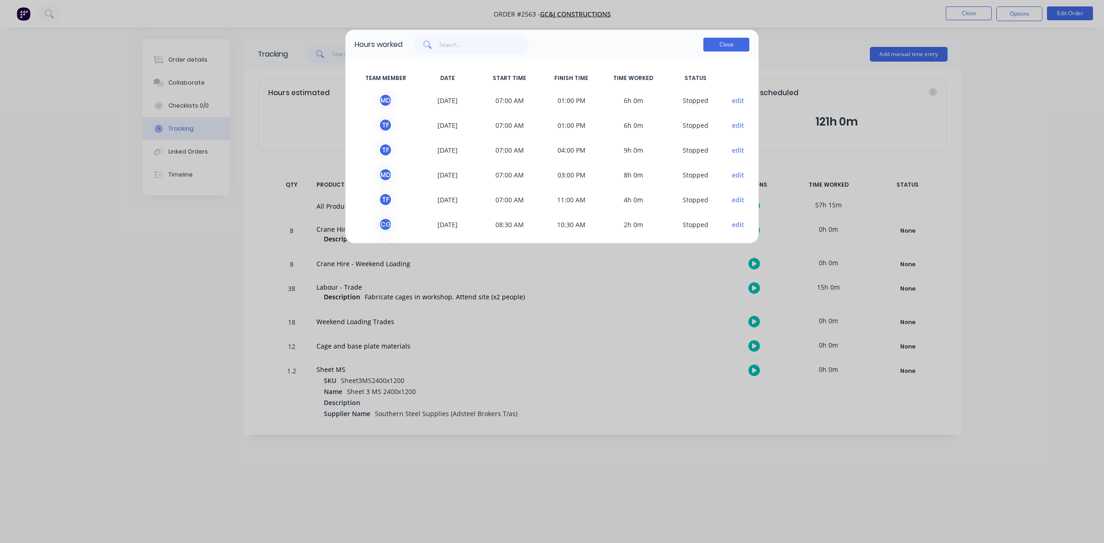
click at [726, 42] on button "Close" at bounding box center [726, 45] width 46 height 14
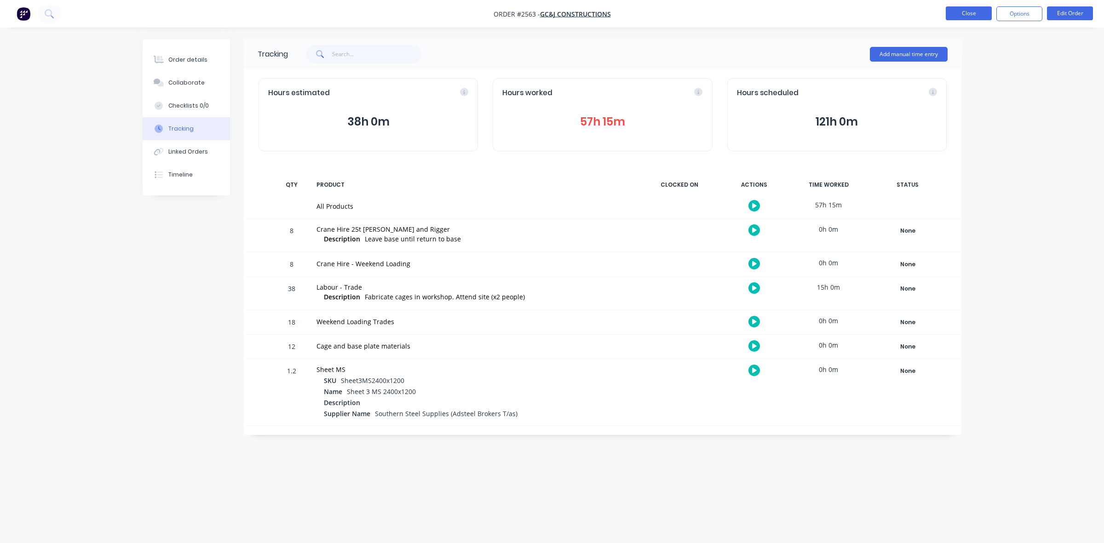
click at [958, 12] on button "Close" at bounding box center [969, 13] width 46 height 14
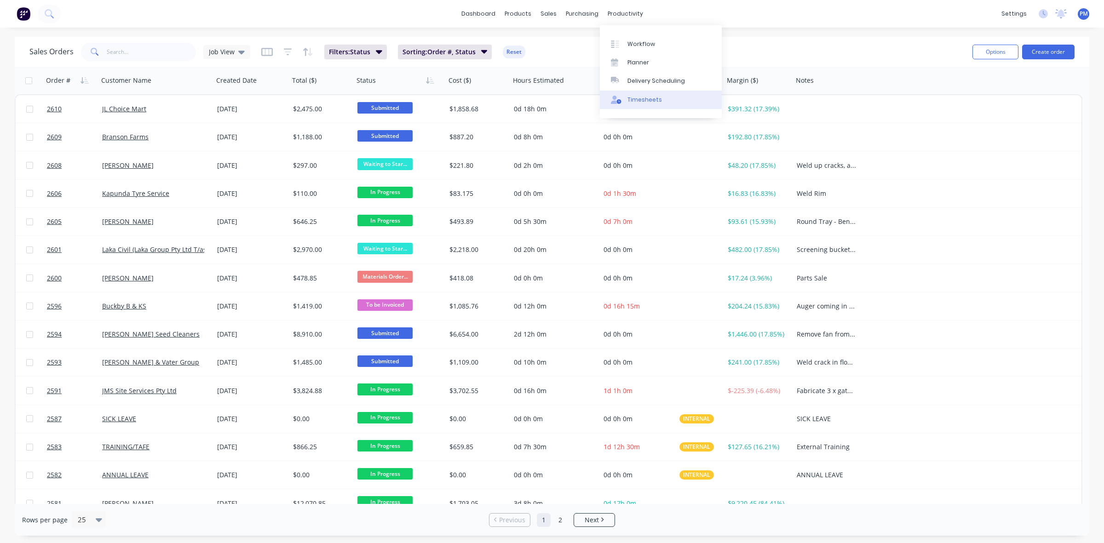
click at [645, 95] on link "Timesheets" at bounding box center [661, 100] width 122 height 18
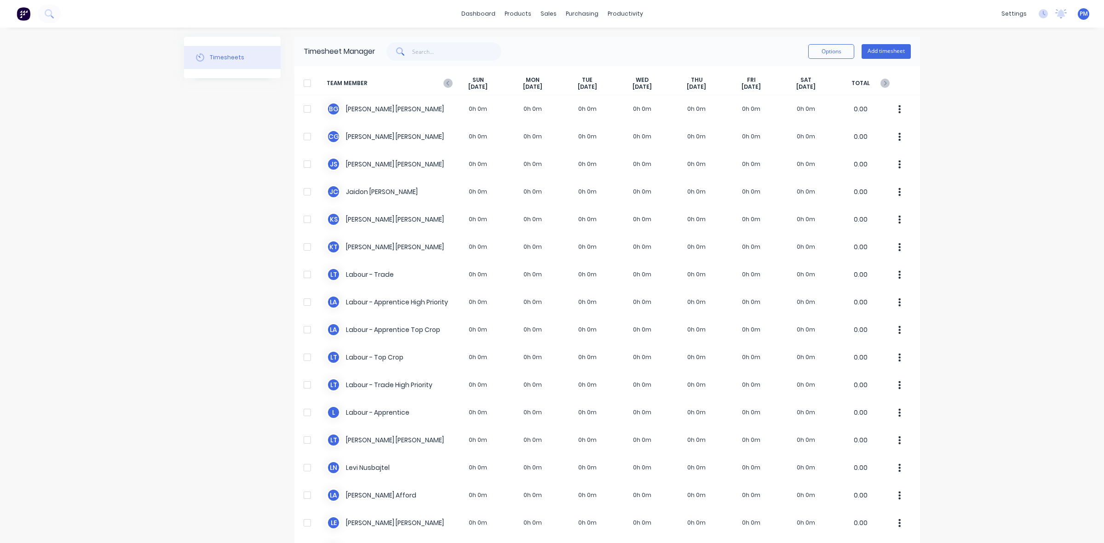
click at [443, 83] on g at bounding box center [447, 83] width 9 height 9
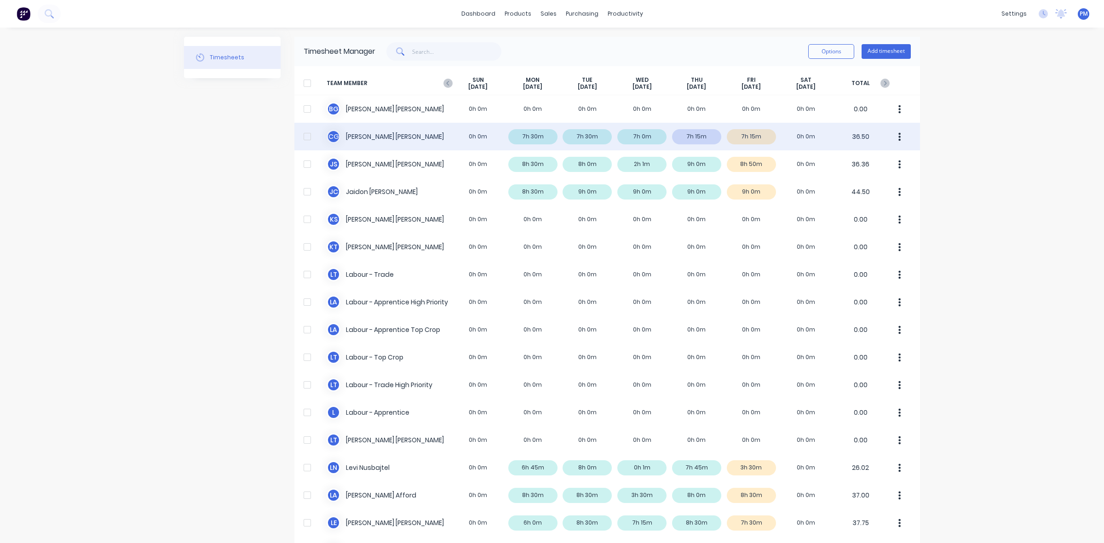
click at [703, 137] on div "C G [PERSON_NAME] 0h 0m 7h 30m 7h 30m 7h 0m 7h 15m 7h 15m 0h 0m 36.50" at bounding box center [607, 137] width 626 height 28
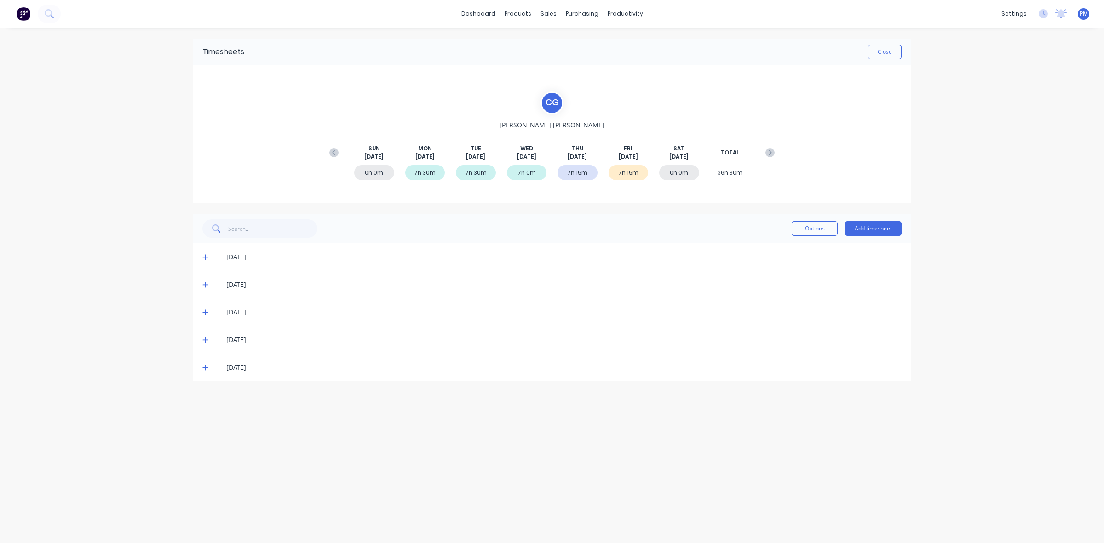
click at [207, 339] on icon at bounding box center [205, 340] width 6 height 6
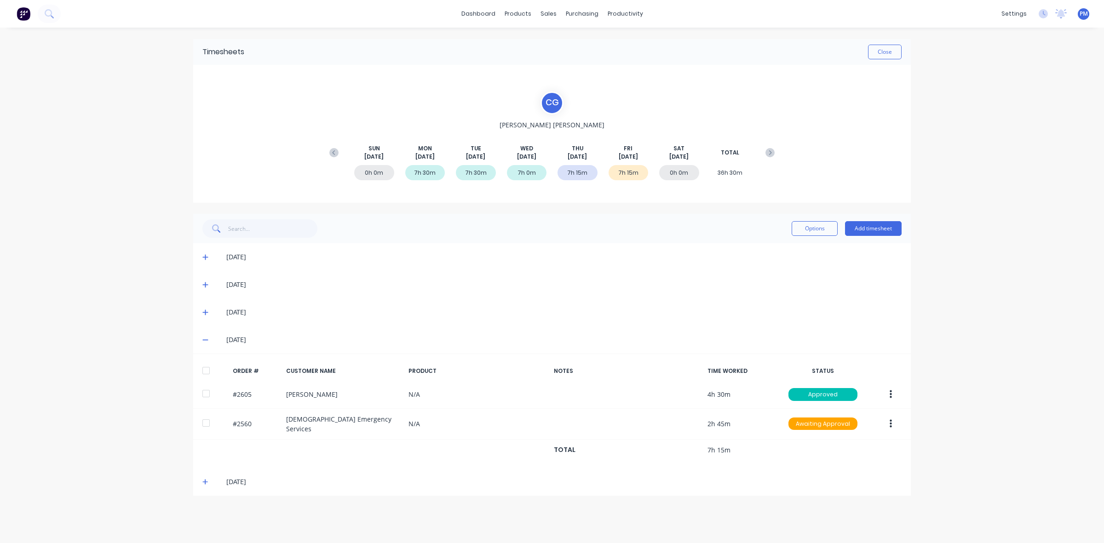
click at [203, 341] on icon at bounding box center [205, 340] width 6 height 6
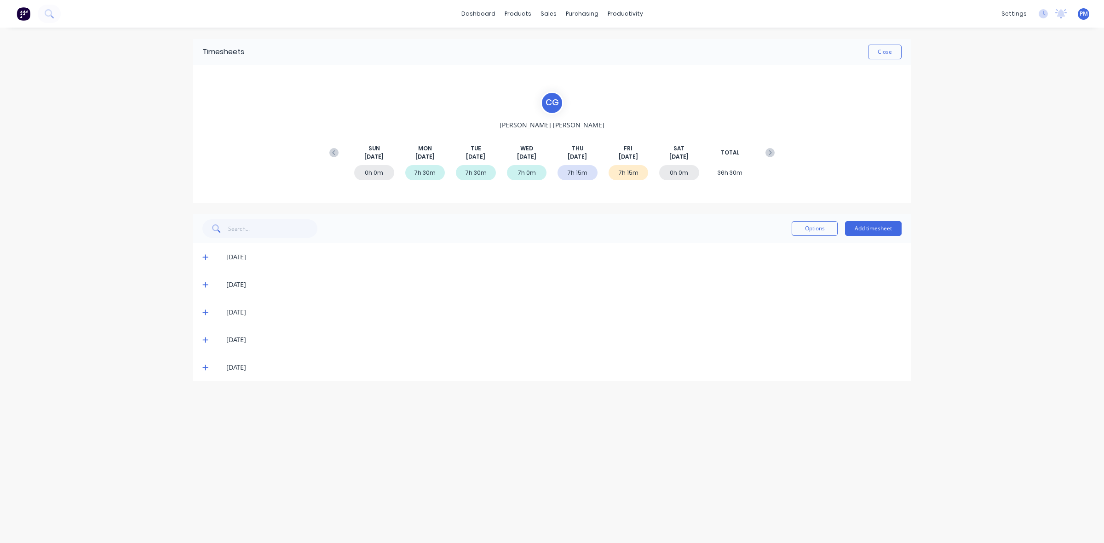
click at [206, 364] on icon at bounding box center [205, 367] width 6 height 6
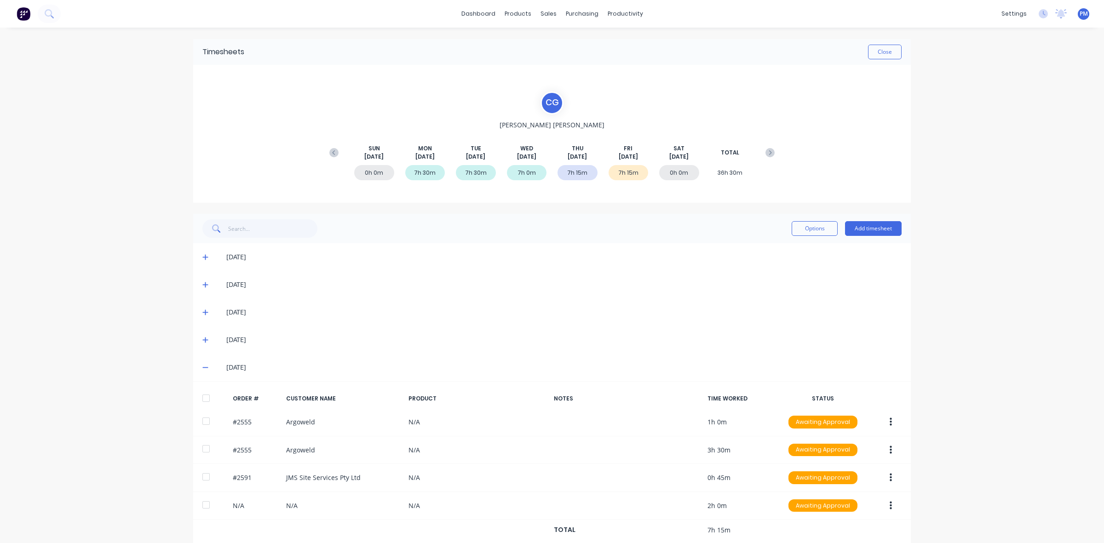
click at [202, 365] on icon at bounding box center [205, 367] width 6 height 6
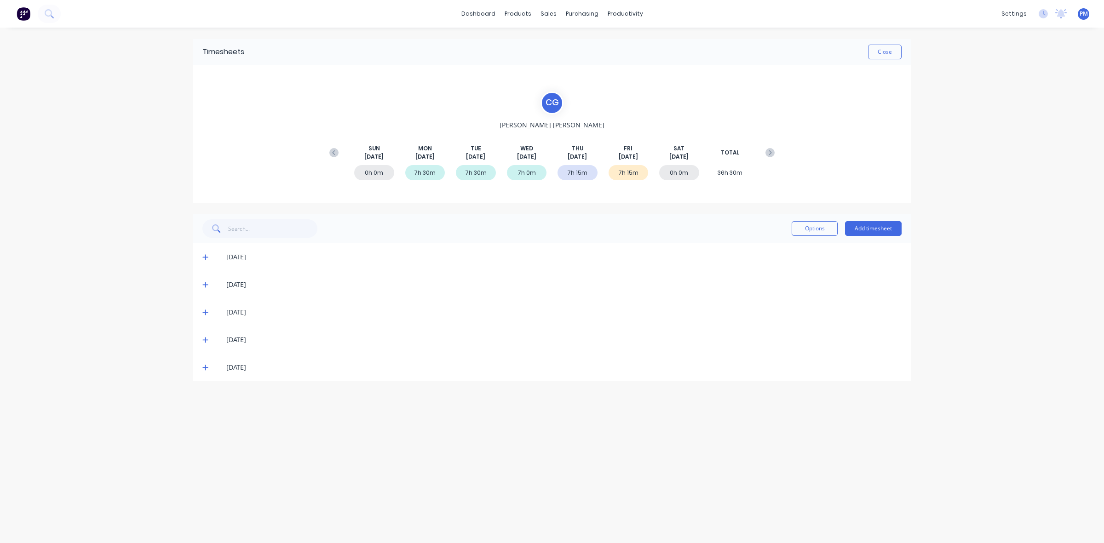
click at [204, 287] on icon at bounding box center [205, 285] width 6 height 6
click at [203, 259] on icon at bounding box center [205, 257] width 6 height 6
click at [888, 56] on button "Close" at bounding box center [885, 52] width 34 height 15
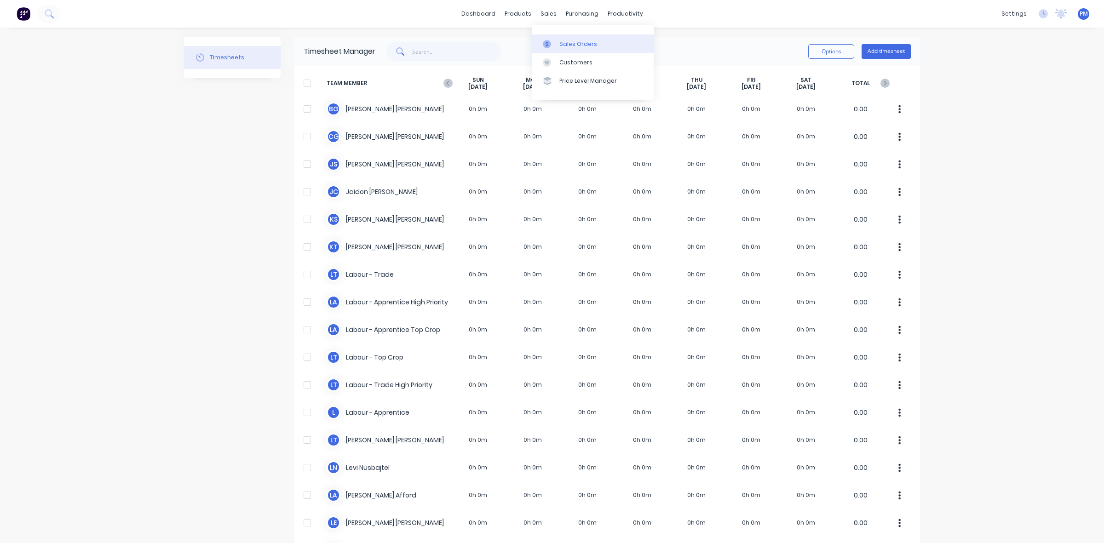
click at [566, 45] on div "Sales Orders" at bounding box center [578, 44] width 38 height 8
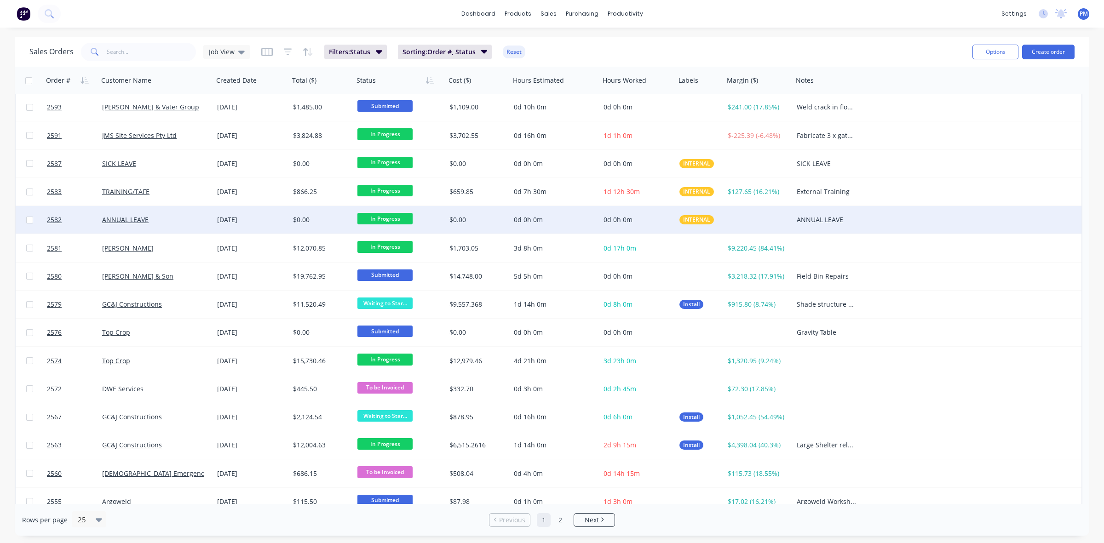
scroll to position [294, 0]
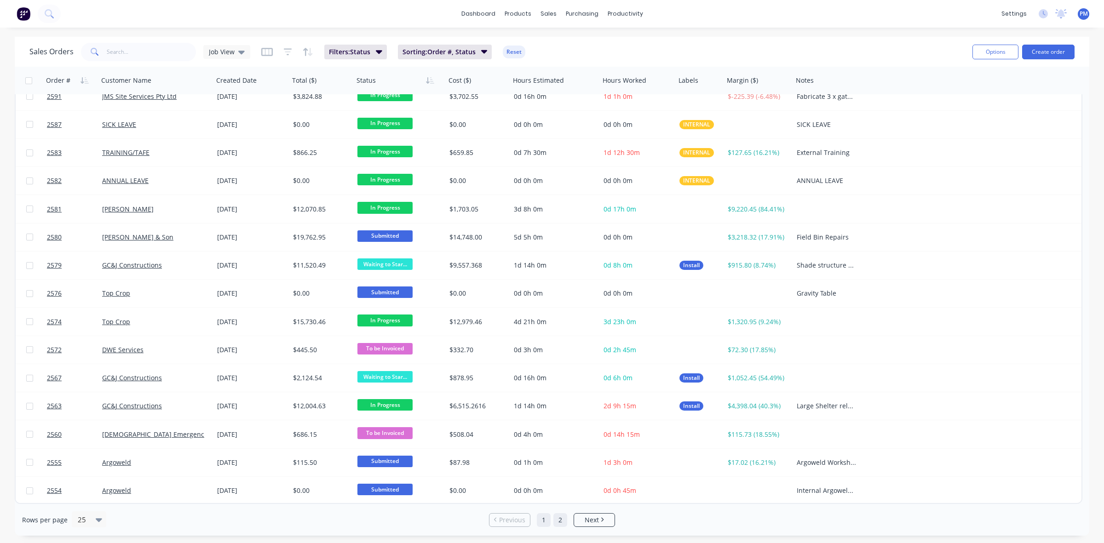
click at [560, 523] on link "2" at bounding box center [560, 520] width 14 height 14
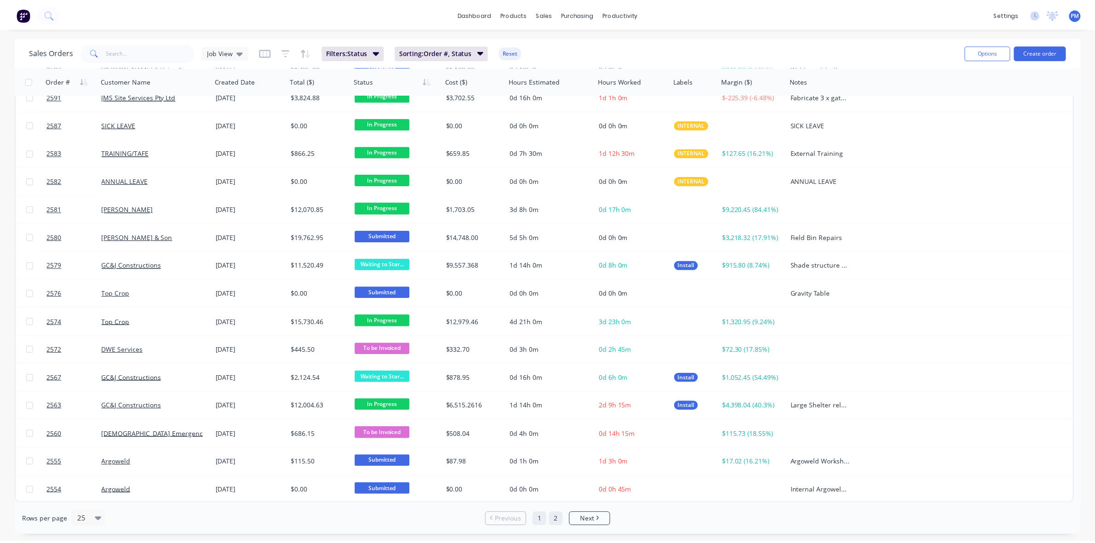
scroll to position [0, 0]
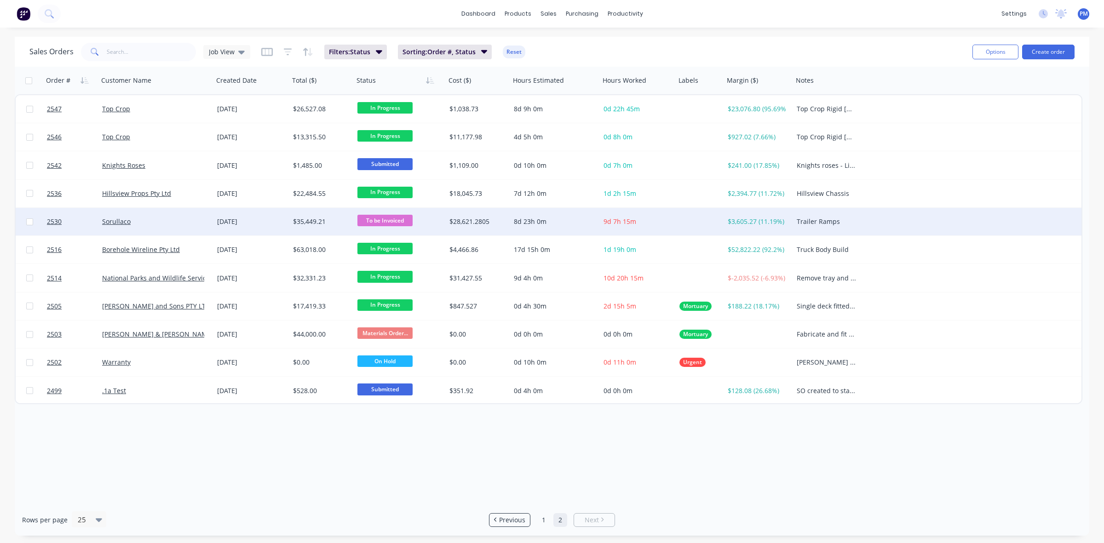
click at [187, 221] on div "Sorullaco" at bounding box center [153, 221] width 102 height 9
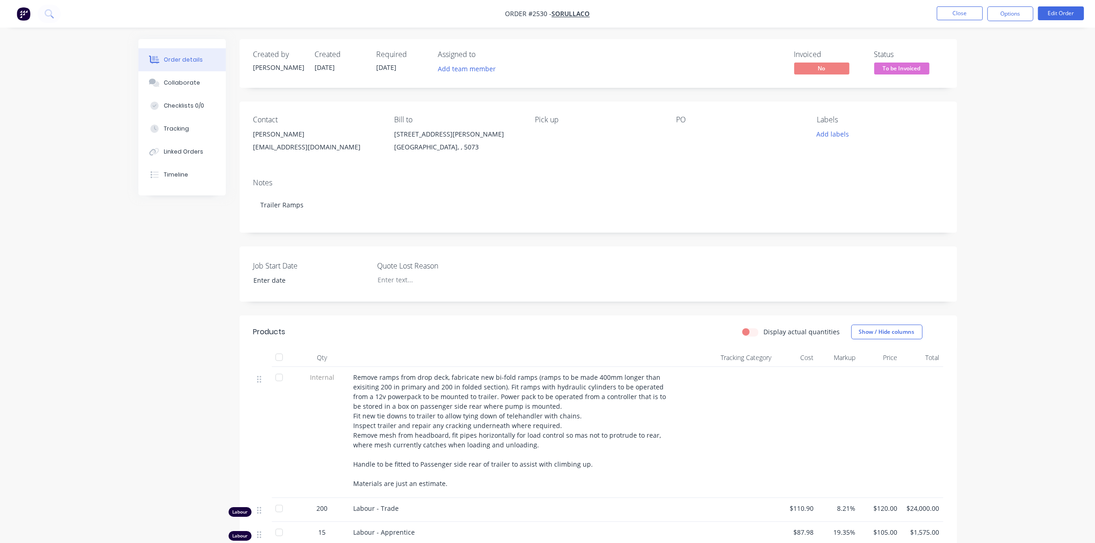
scroll to position [288, 0]
